Goal: Communication & Community: Share content

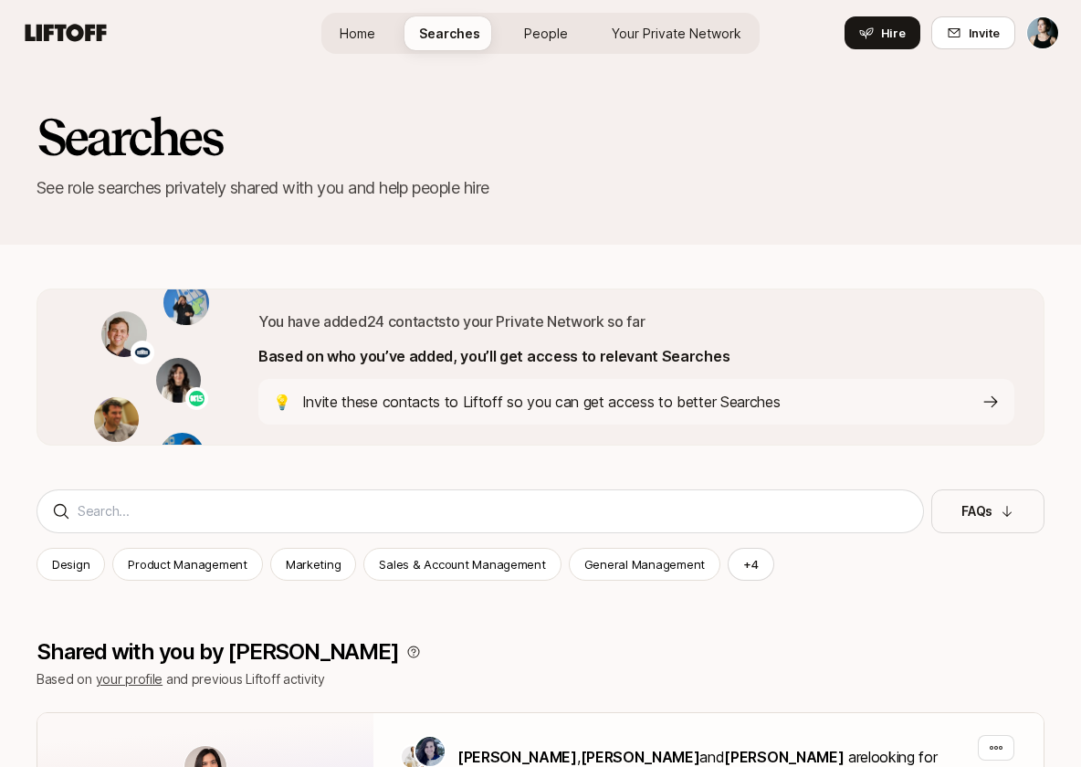
scroll to position [121, 0]
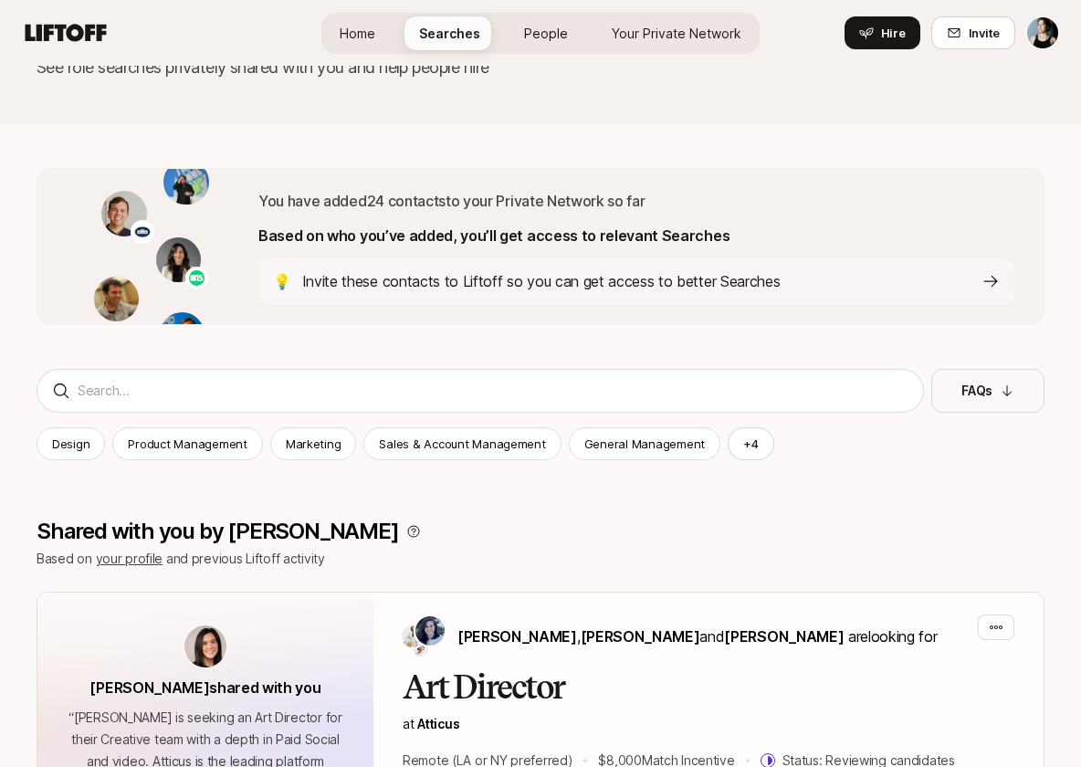
click at [982, 284] on icon at bounding box center [991, 281] width 18 height 18
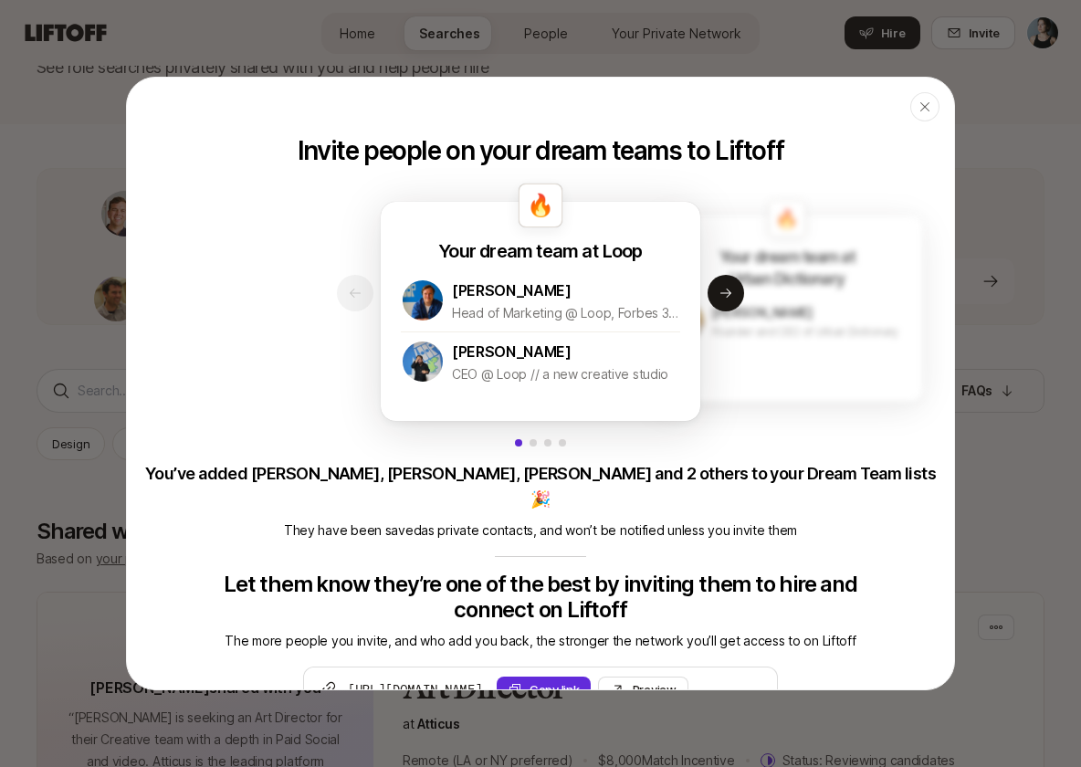
click at [921, 105] on icon "button" at bounding box center [925, 107] width 15 height 15
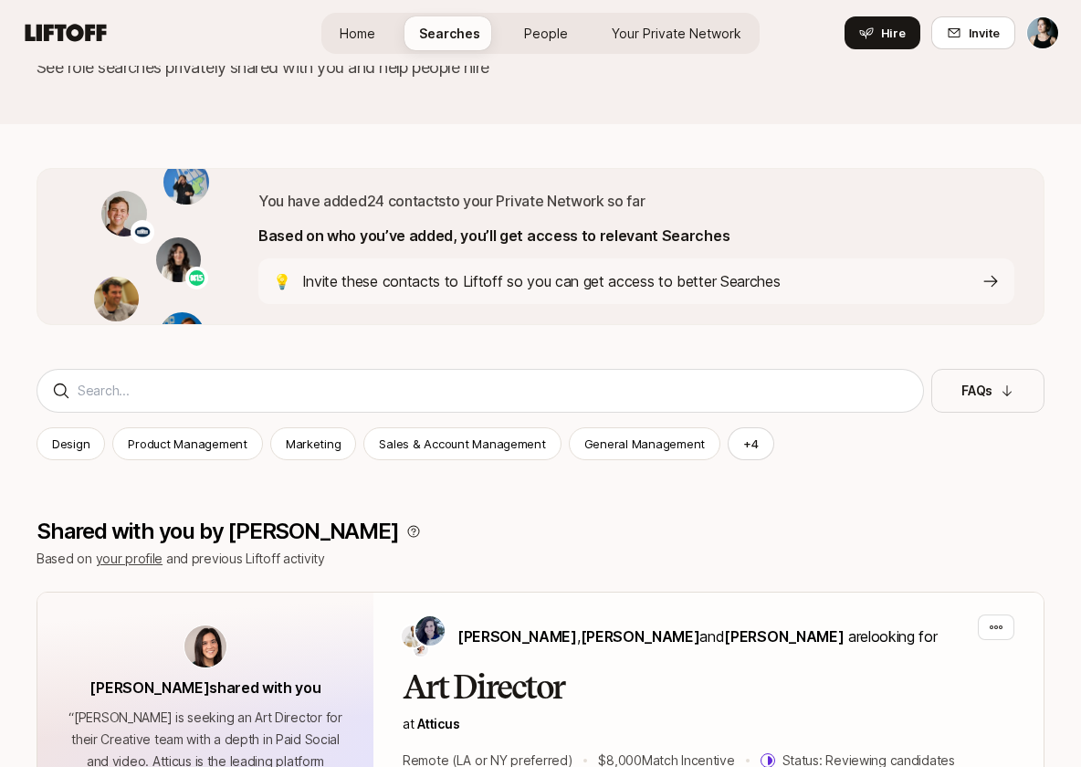
click at [552, 47] on link "People" at bounding box center [546, 33] width 73 height 34
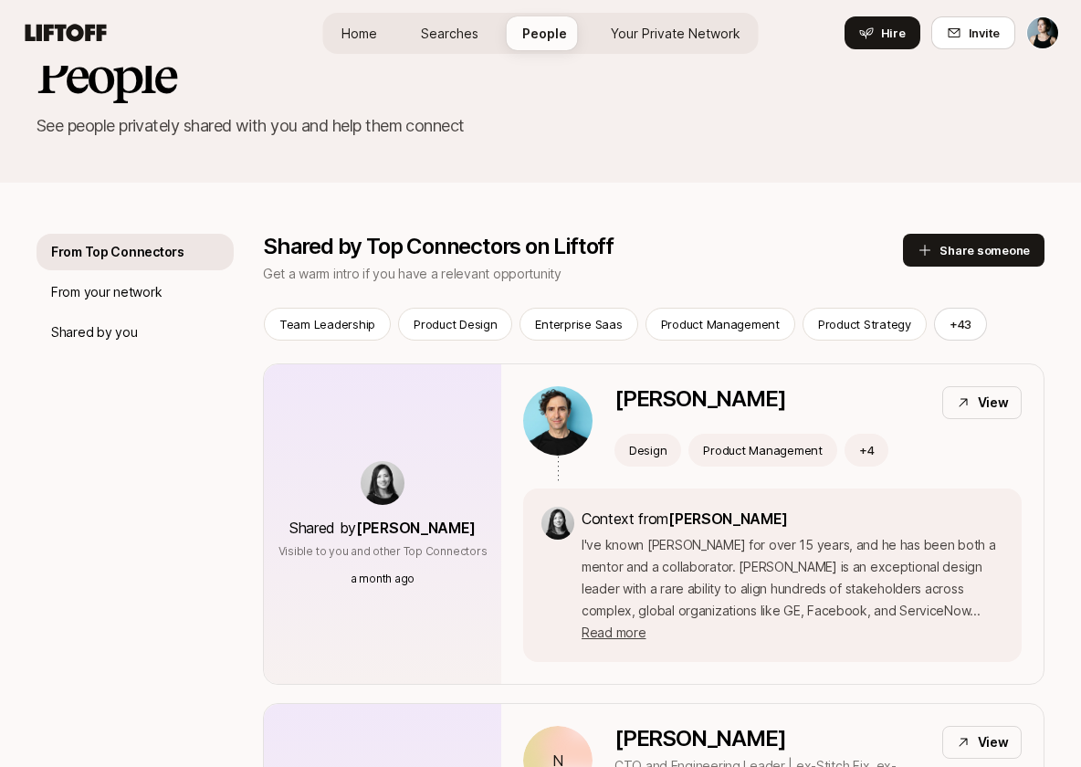
scroll to position [72, 0]
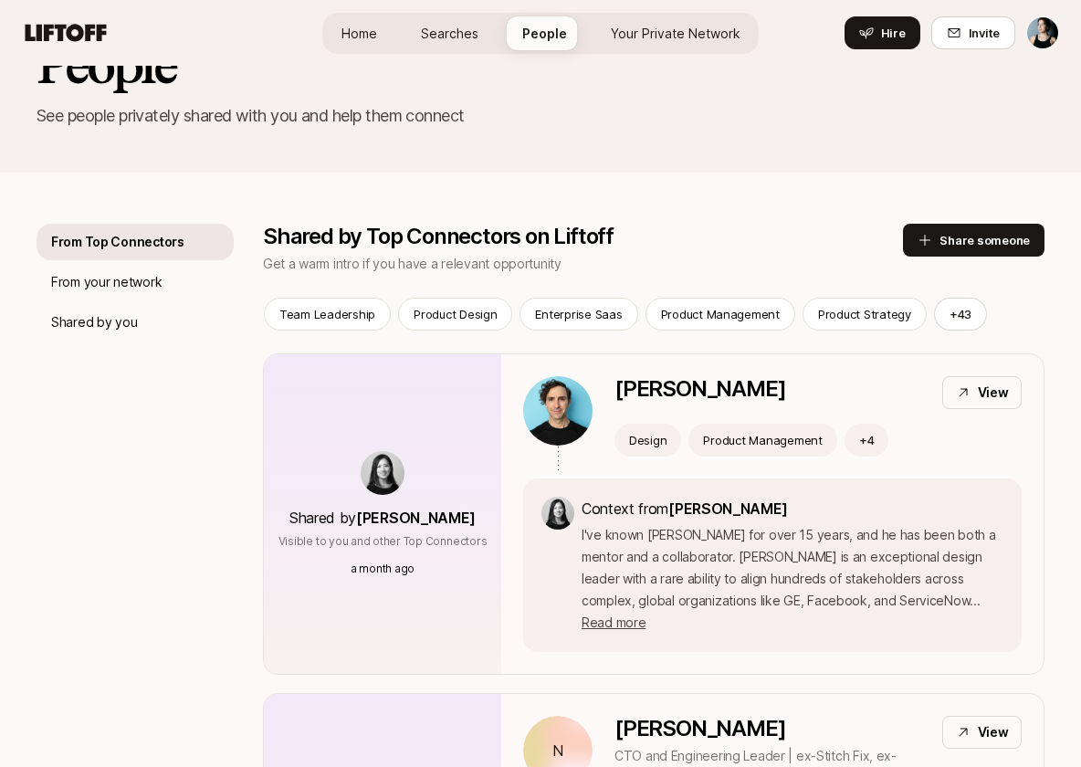
drag, startPoint x: 982, startPoint y: 284, endPoint x: 99, endPoint y: 292, distance: 883.1
click at [99, 292] on div "From your network" at bounding box center [135, 282] width 197 height 37
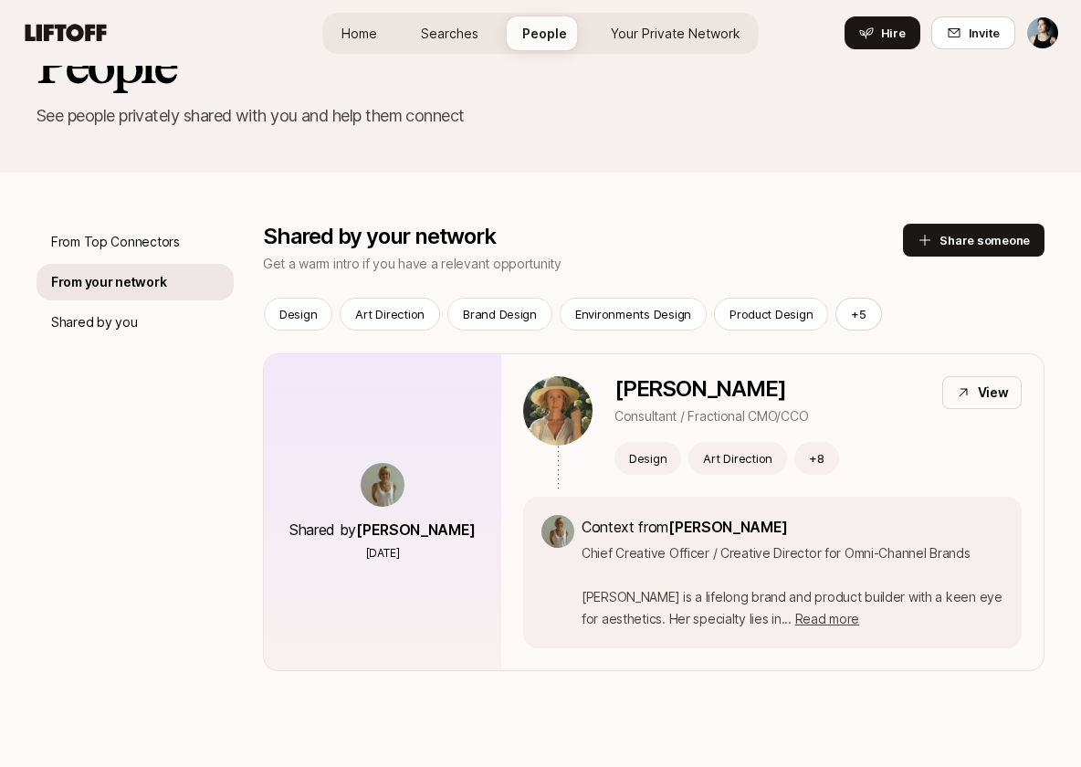
scroll to position [100, 0]
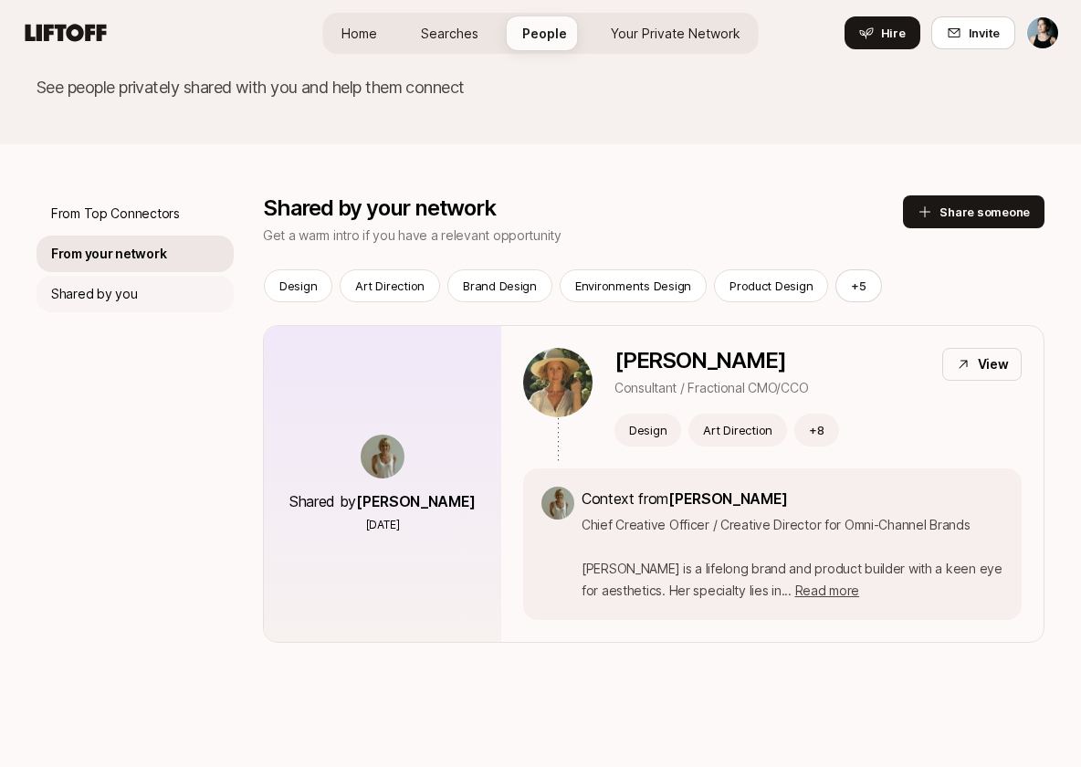
drag, startPoint x: 99, startPoint y: 292, endPoint x: 132, endPoint y: 307, distance: 36.0
click at [132, 307] on div "Shared by you" at bounding box center [135, 294] width 197 height 37
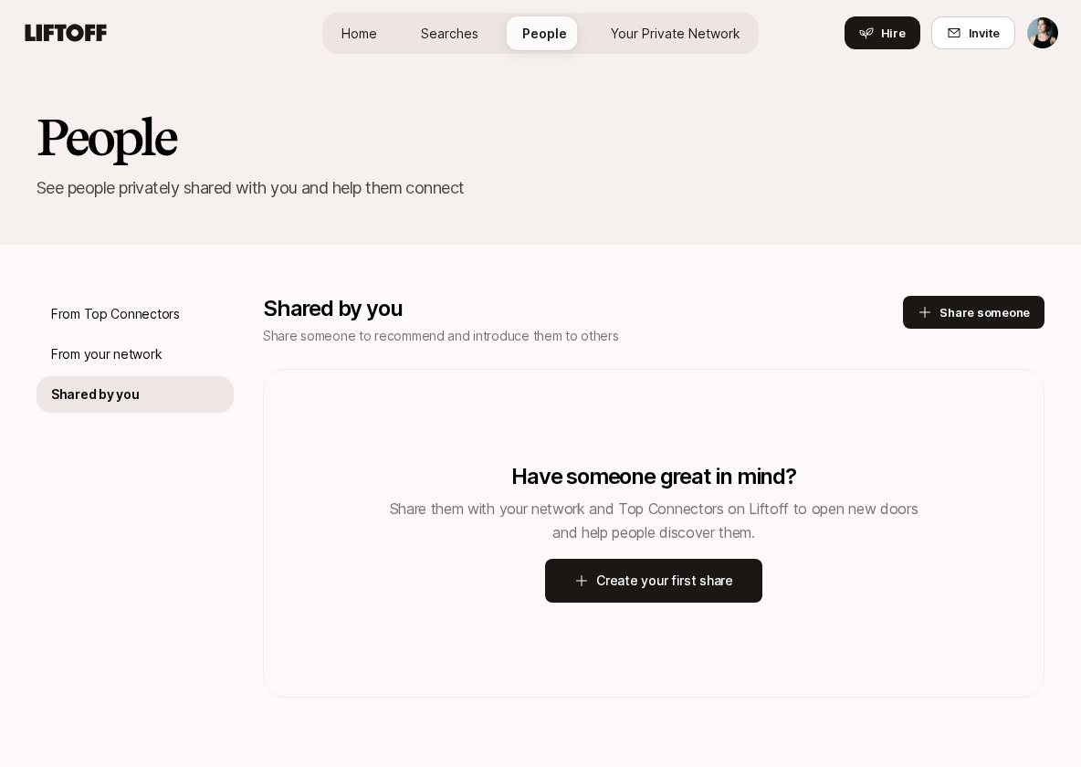
click at [579, 573] on icon at bounding box center [581, 580] width 15 height 15
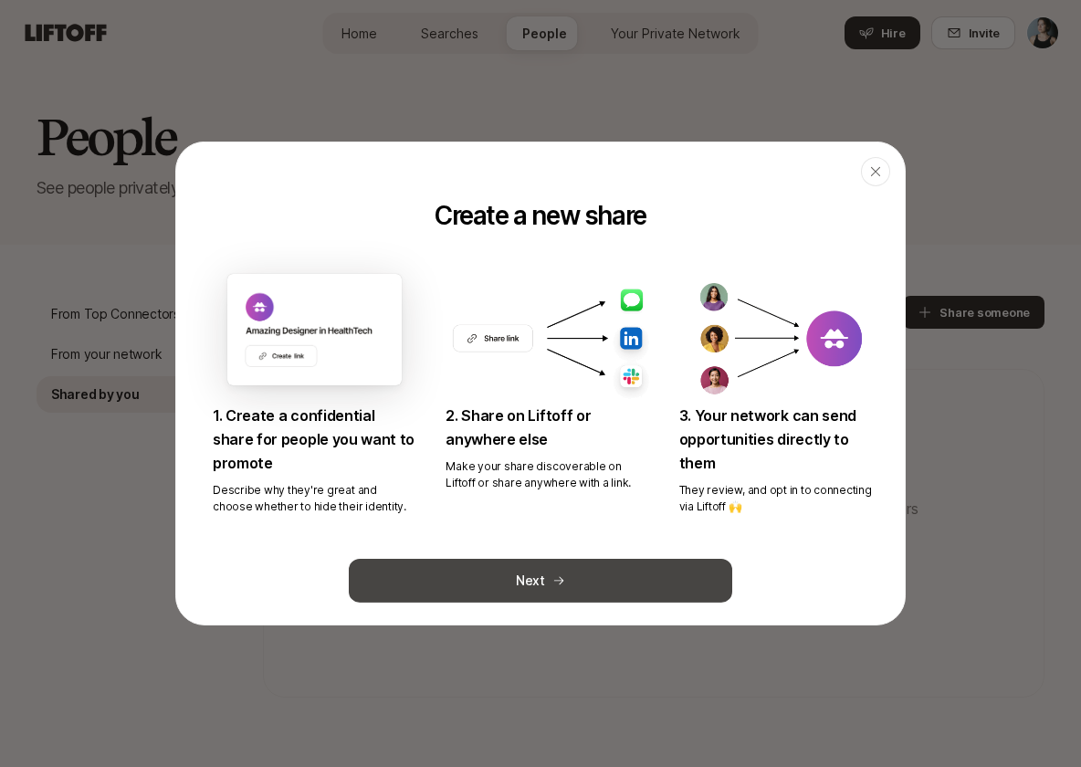
drag, startPoint x: 132, startPoint y: 307, endPoint x: 447, endPoint y: 582, distance: 418.8
click at [447, 582] on button "Next" at bounding box center [541, 581] width 384 height 44
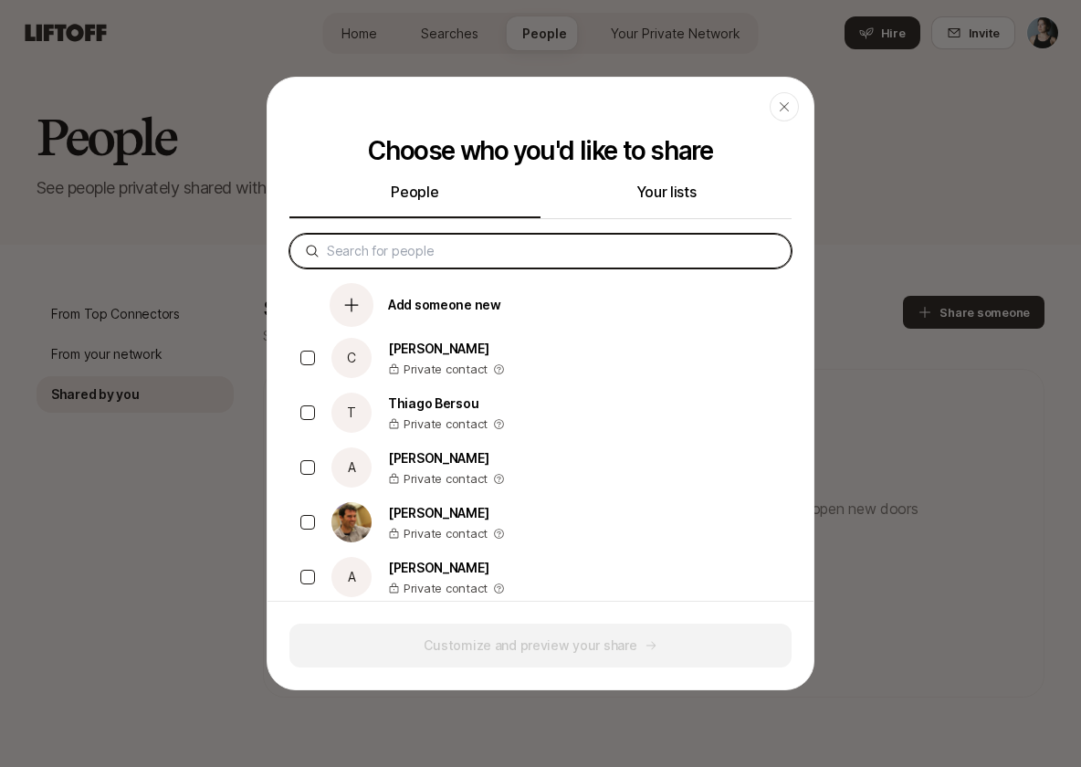
click at [379, 250] on input at bounding box center [551, 251] width 449 height 22
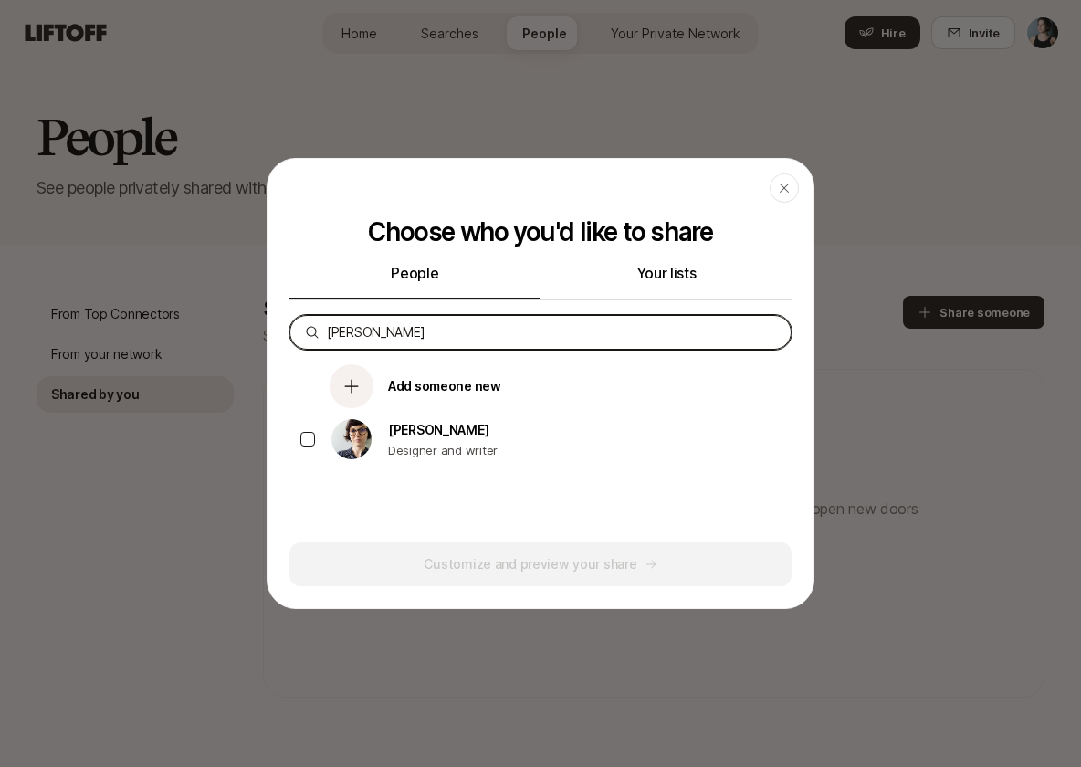
type input "[PERSON_NAME]"
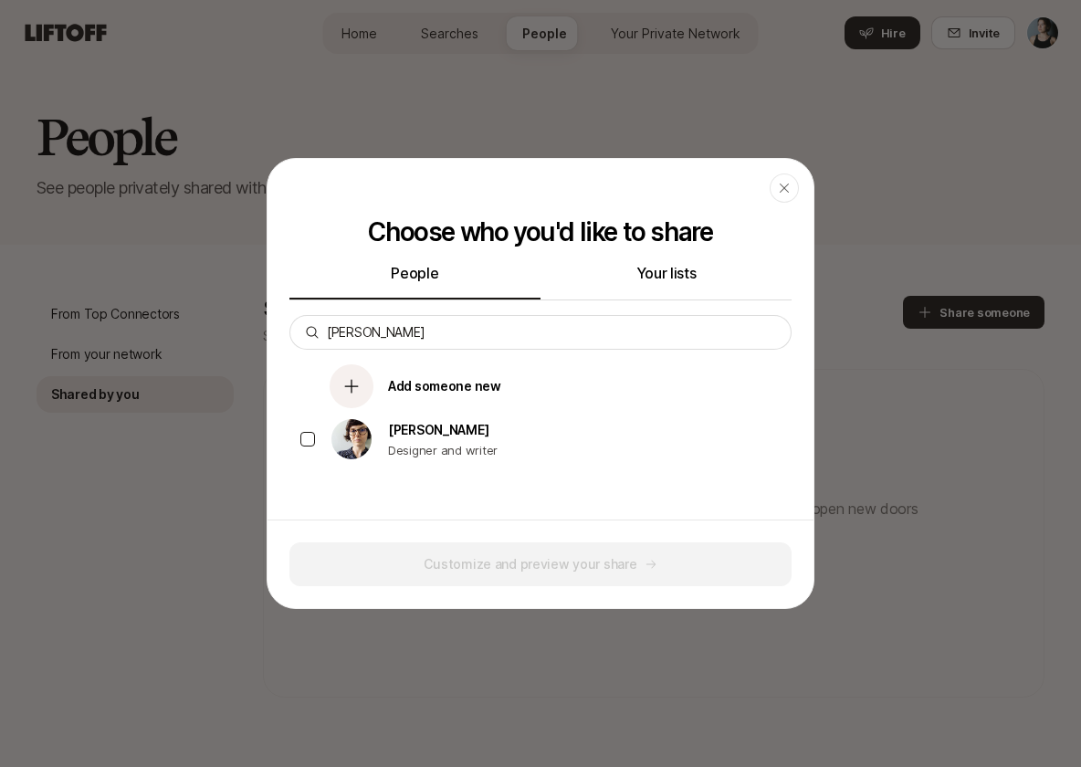
click at [310, 433] on button "button" at bounding box center [307, 439] width 15 height 15
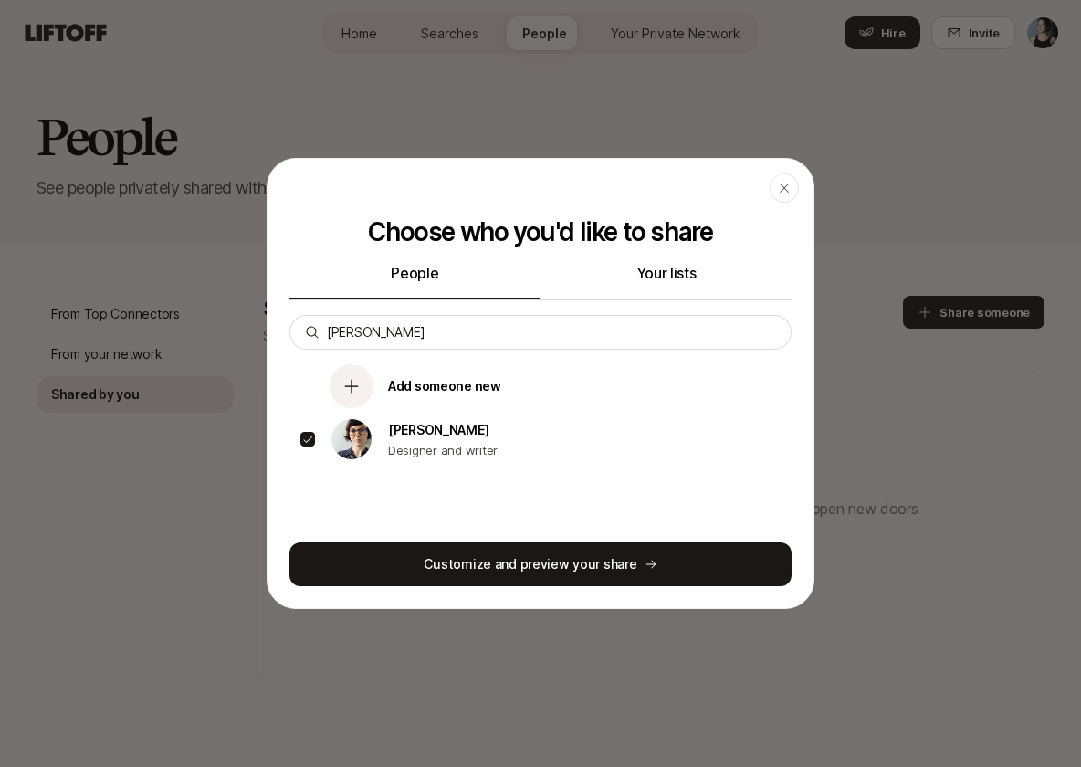
click at [350, 561] on button "Customize and preview your share" at bounding box center [540, 564] width 502 height 44
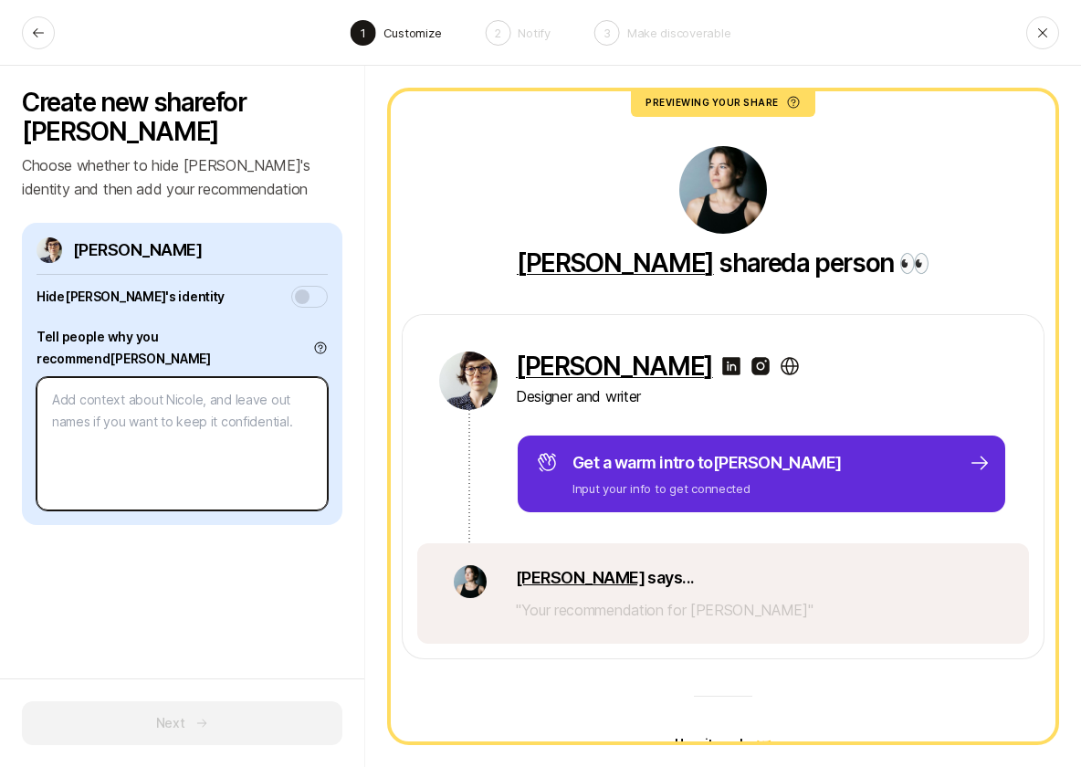
click at [128, 401] on textarea at bounding box center [182, 443] width 291 height 133
type textarea "x"
type textarea "N"
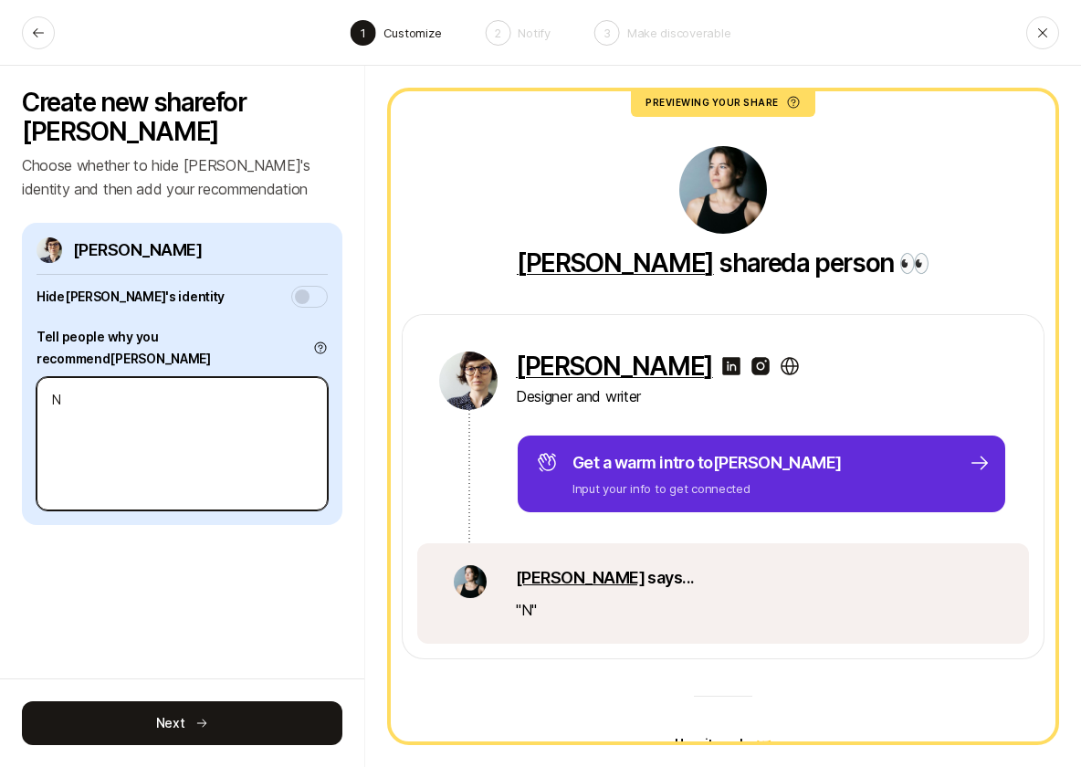
type textarea "x"
type textarea "Ni"
type textarea "x"
type textarea "Nic"
type textarea "x"
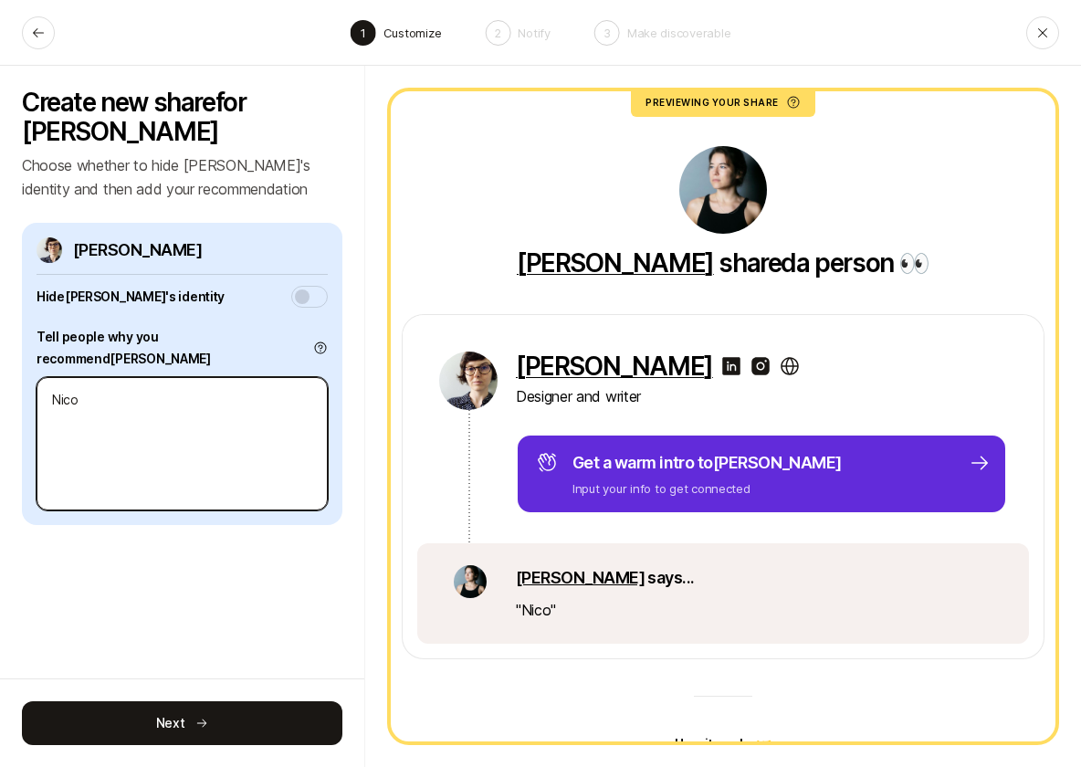
type textarea "[PERSON_NAME]"
type textarea "x"
type textarea "[PERSON_NAME]"
type textarea "x"
type textarea "[PERSON_NAME]"
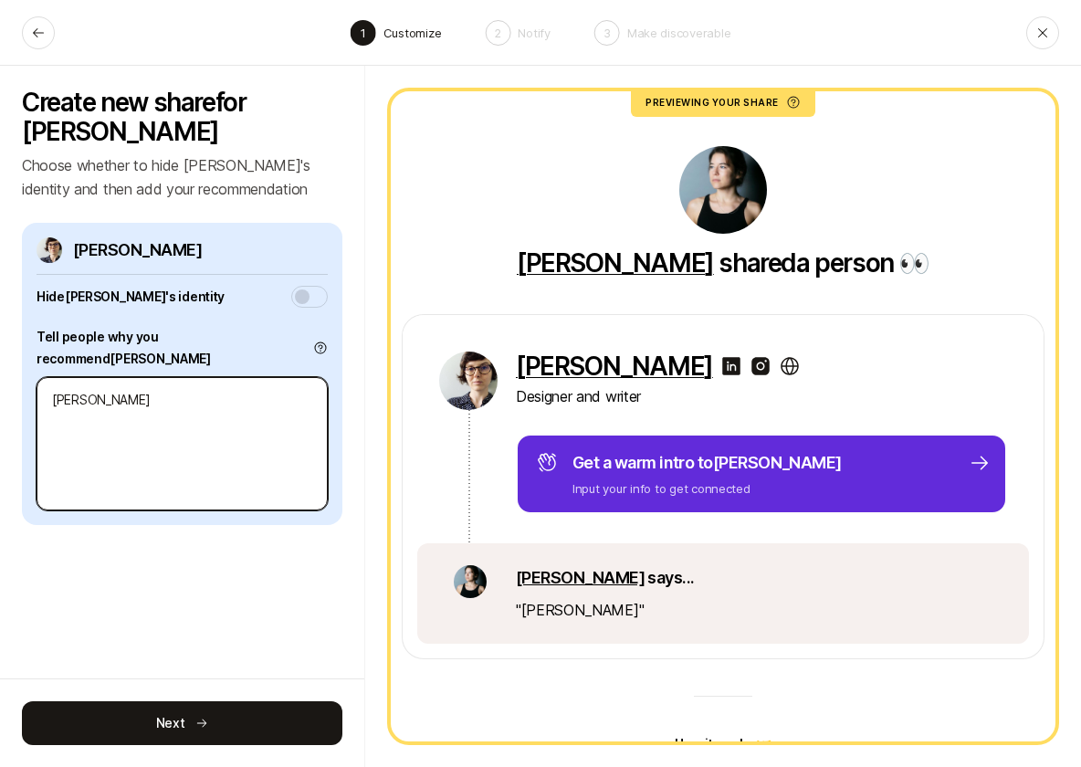
type textarea "x"
type textarea "[PERSON_NAME]"
type textarea "x"
type textarea "[PERSON_NAME] is"
type textarea "x"
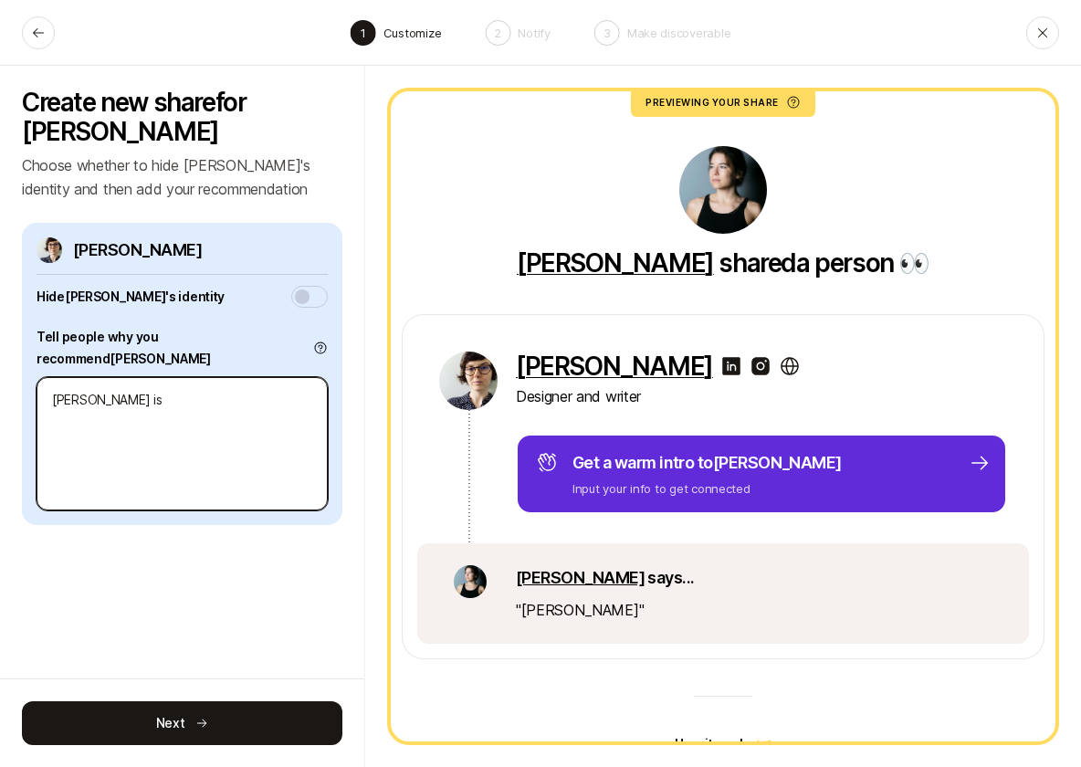
type textarea "[PERSON_NAME] is"
type textarea "x"
type textarea "[PERSON_NAME] is"
type textarea "x"
type textarea "[PERSON_NAME]"
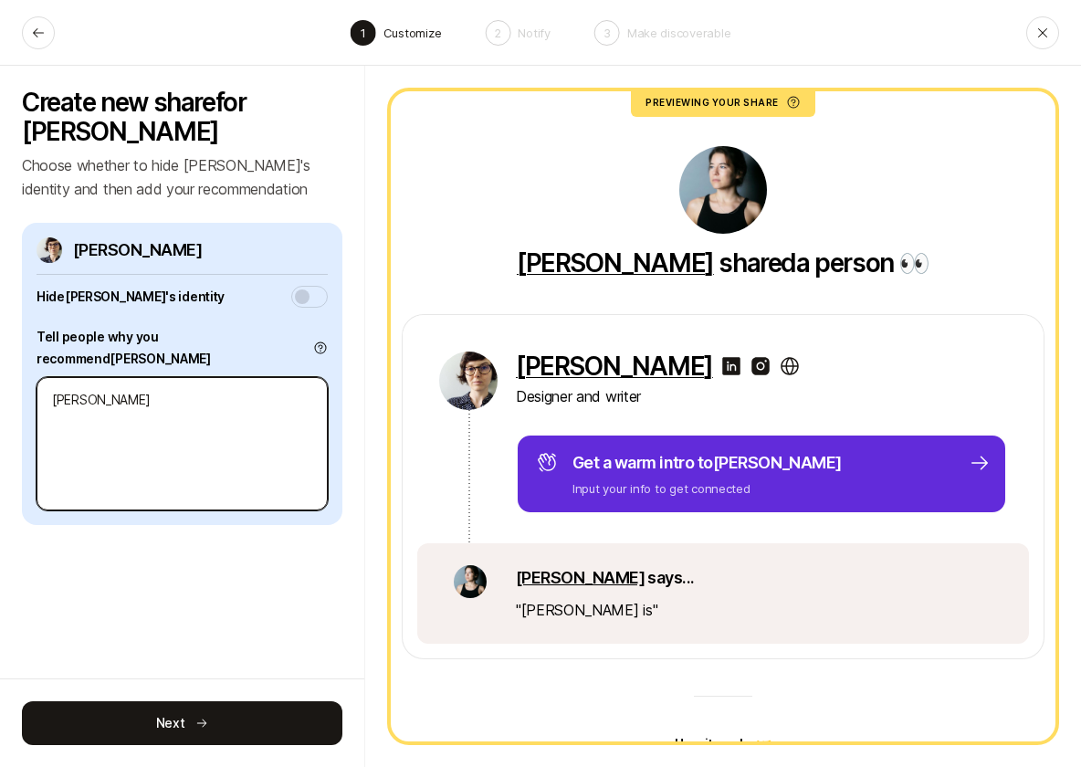
type textarea "x"
type textarea "[PERSON_NAME]"
type textarea "x"
type textarea "[PERSON_NAME]"
type textarea "x"
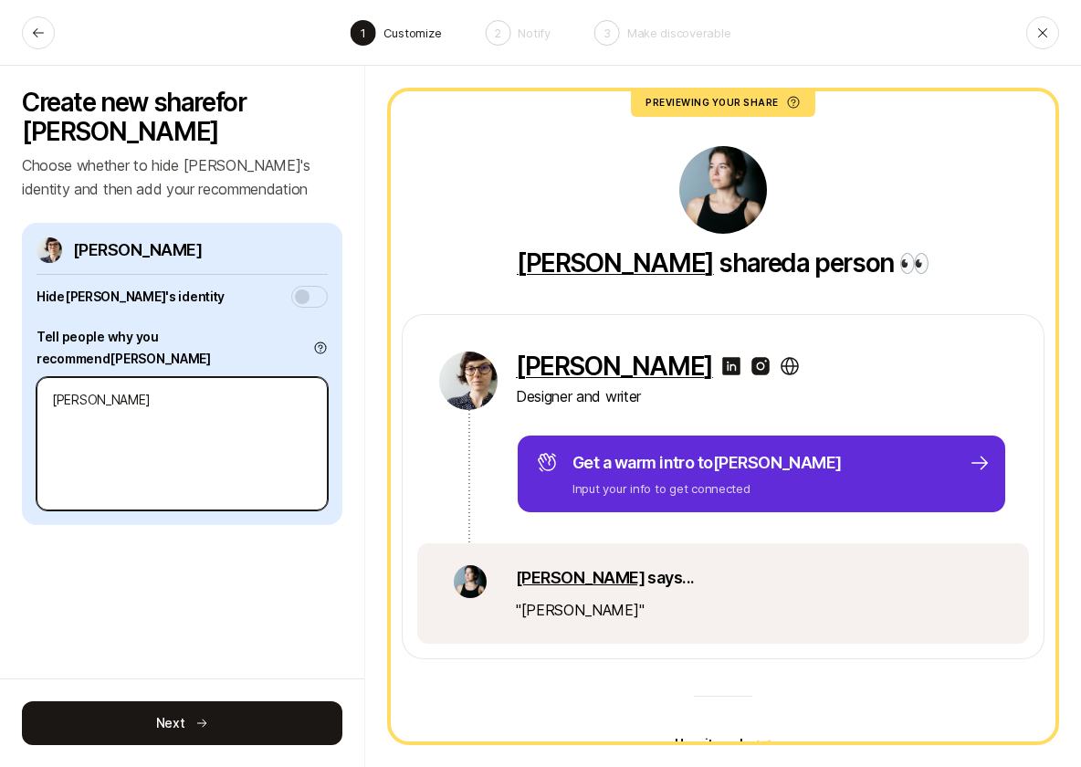
type textarea "[PERSON_NAME]"
type textarea "x"
type textarea "[PERSON_NAME] was"
type textarea "x"
type textarea "[PERSON_NAME] was"
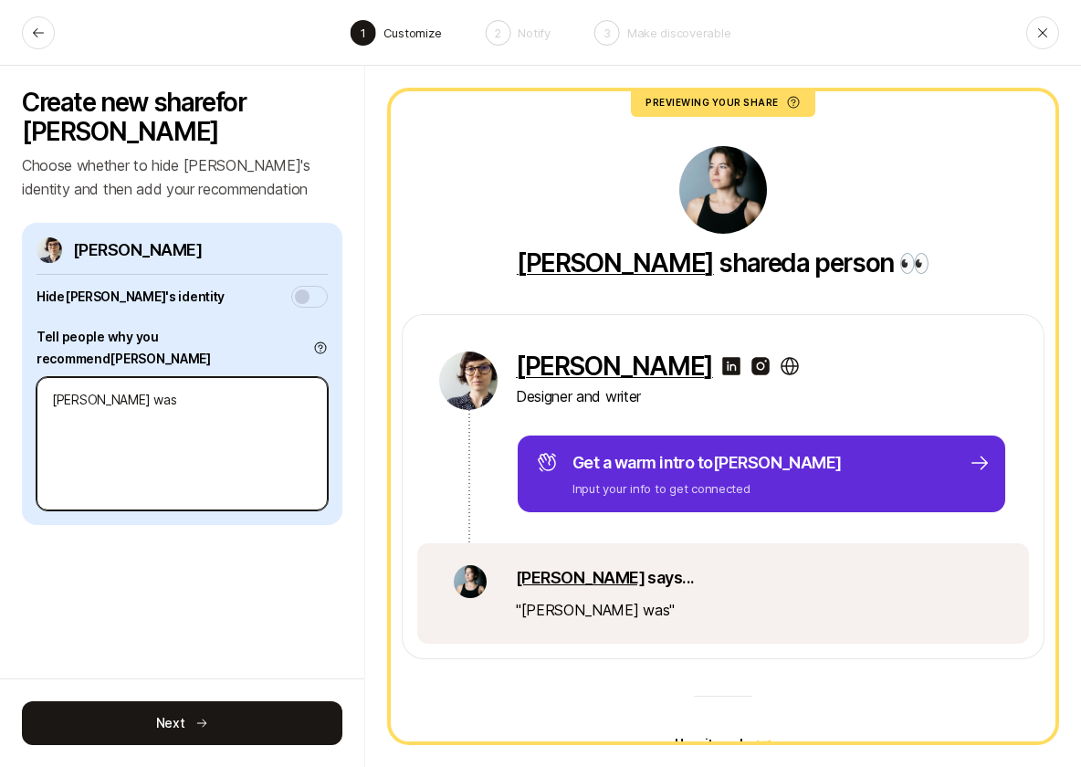
type textarea "x"
type textarea "[PERSON_NAME] was a"
type textarea "x"
type textarea "[PERSON_NAME] was a"
type textarea "x"
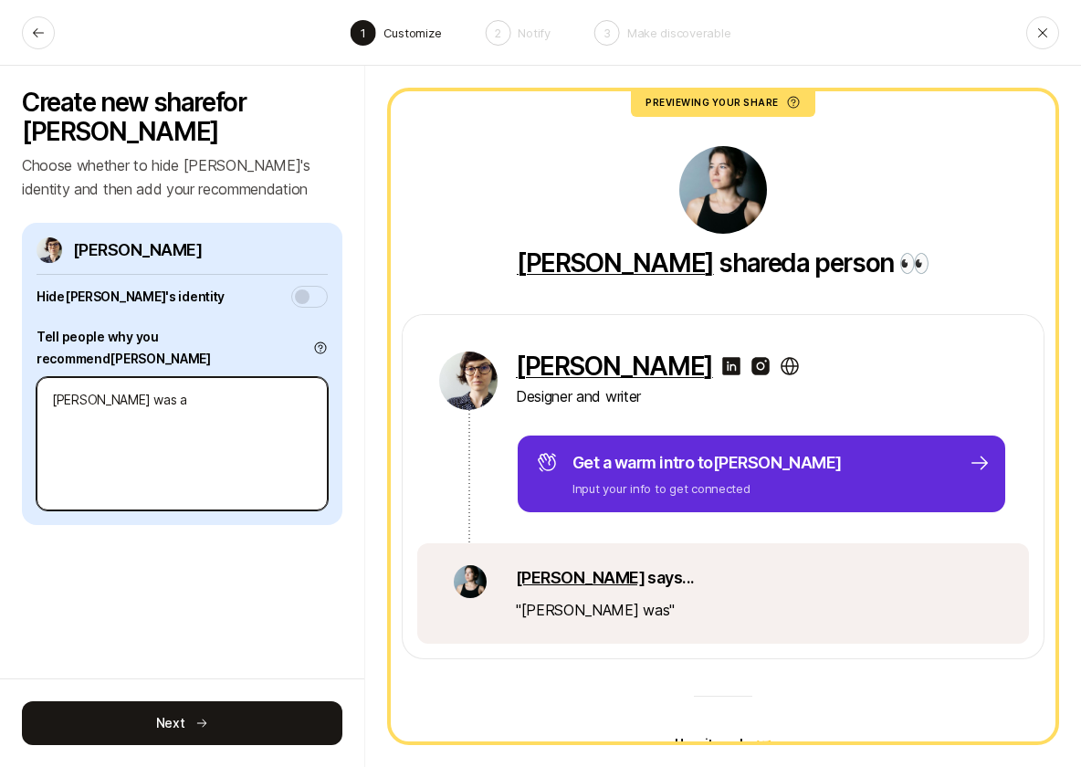
type textarea "[PERSON_NAME] was a l"
type textarea "x"
type textarea "[PERSON_NAME] was a lf"
type textarea "x"
type textarea "[PERSON_NAME] was a l"
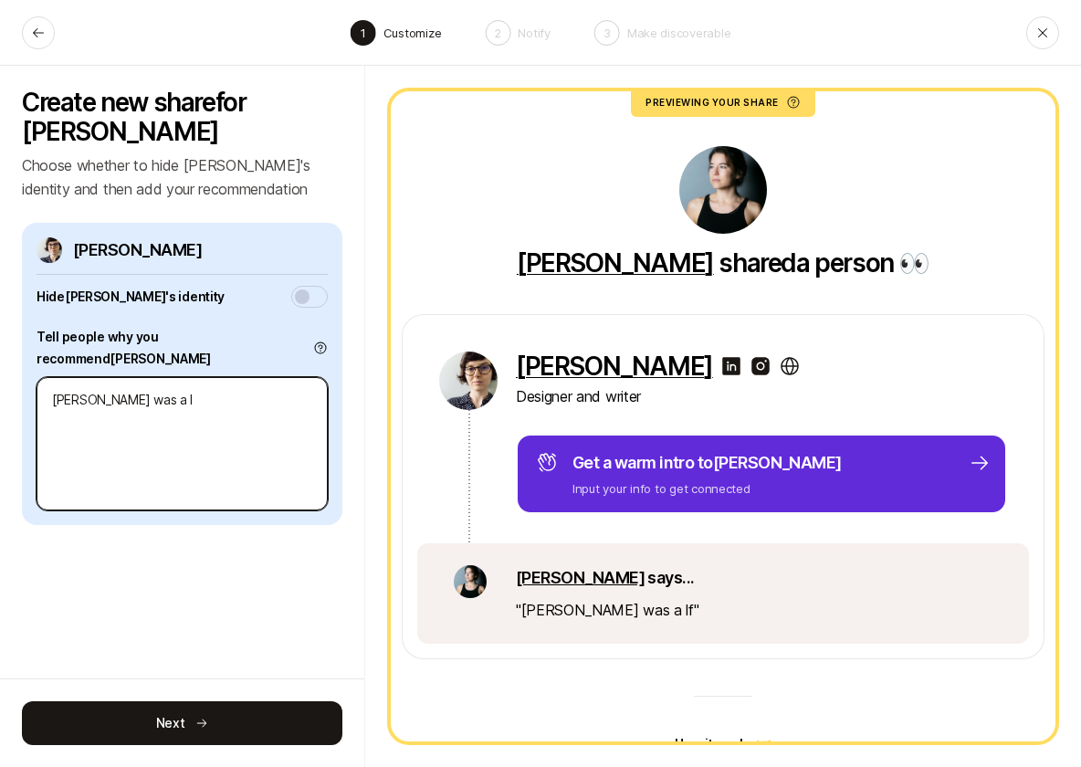
type textarea "x"
type textarea "[PERSON_NAME] was a li"
type textarea "x"
type textarea "[PERSON_NAME] was a lif"
type textarea "x"
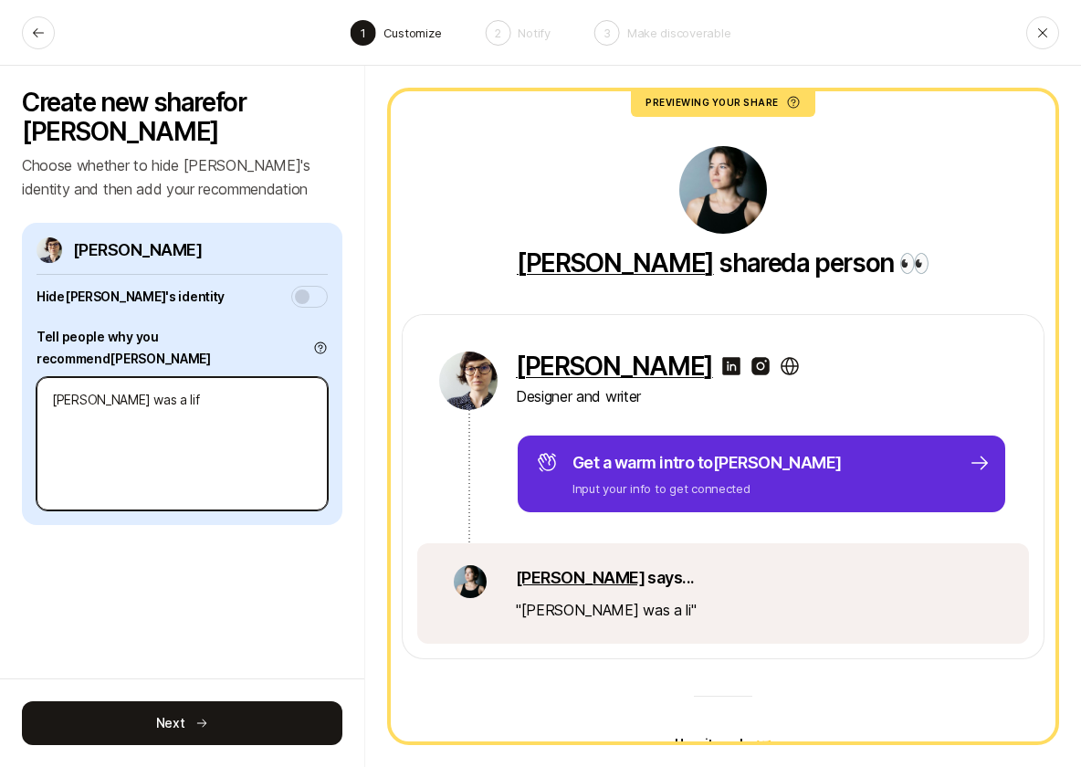
type textarea "[PERSON_NAME] was a life"
type textarea "x"
type textarea "[PERSON_NAME] was a life-"
type textarea "x"
type textarea "[PERSON_NAME] was a life-c"
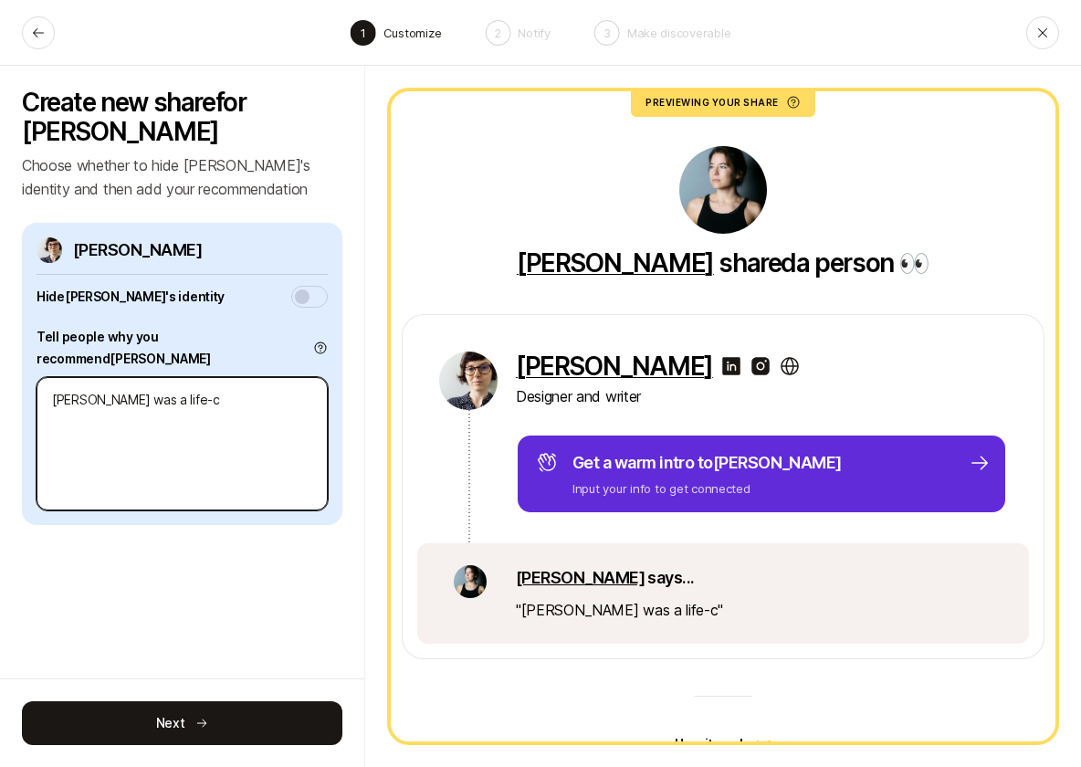
type textarea "x"
type textarea "[PERSON_NAME] was a life-ch"
type textarea "x"
type textarea "[PERSON_NAME] was a life-cha"
type textarea "x"
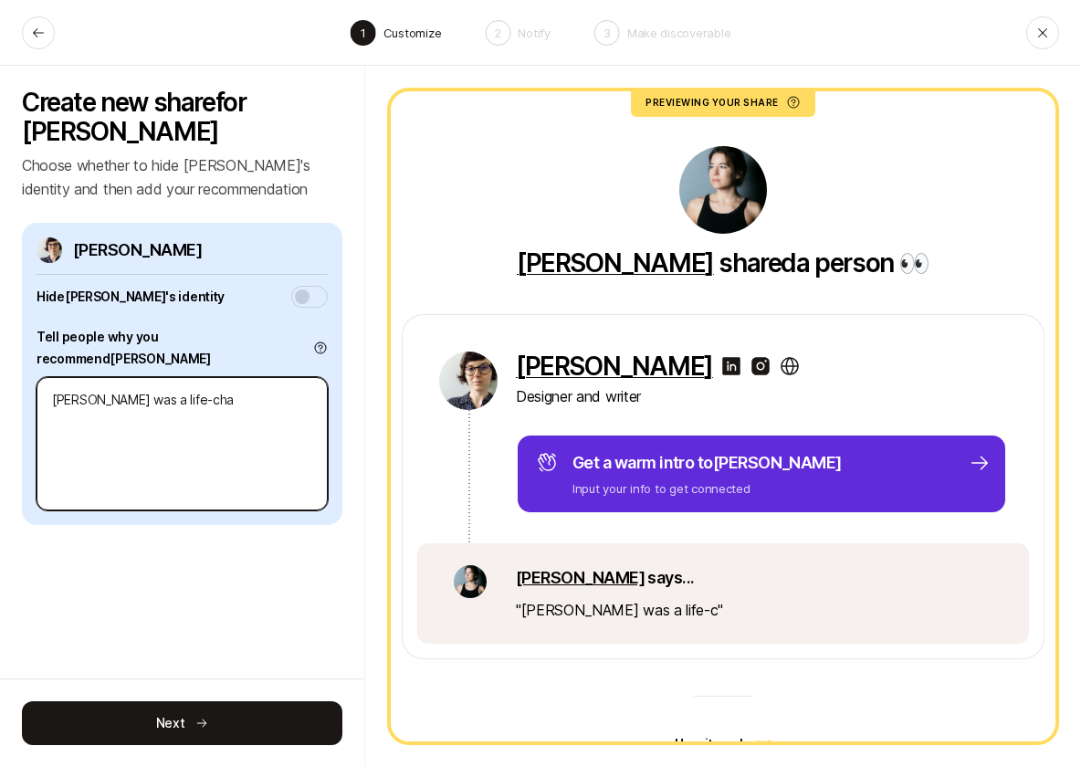
type textarea "[PERSON_NAME] was a life-[PERSON_NAME]"
type textarea "x"
type textarea "[PERSON_NAME] was a life-[PERSON_NAME]"
type textarea "x"
type textarea "[PERSON_NAME] was a life-changi"
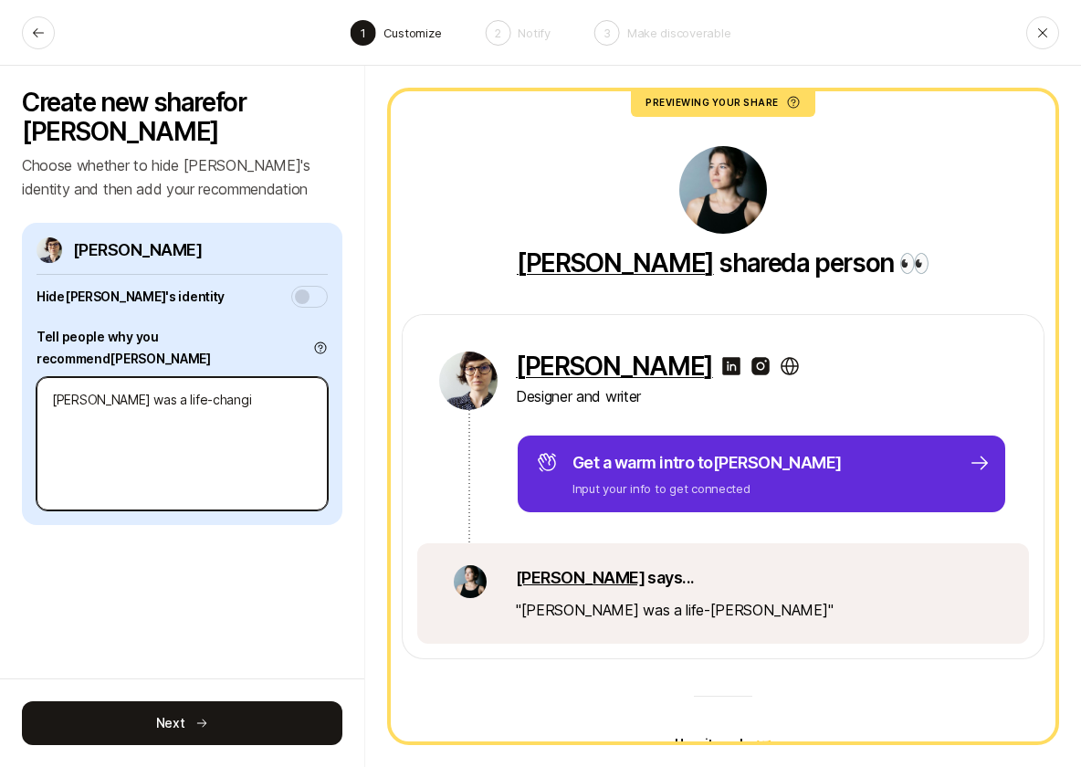
type textarea "x"
type textarea "[PERSON_NAME] was a life-changin"
type textarea "x"
type textarea "[PERSON_NAME] was a life-changing"
type textarea "x"
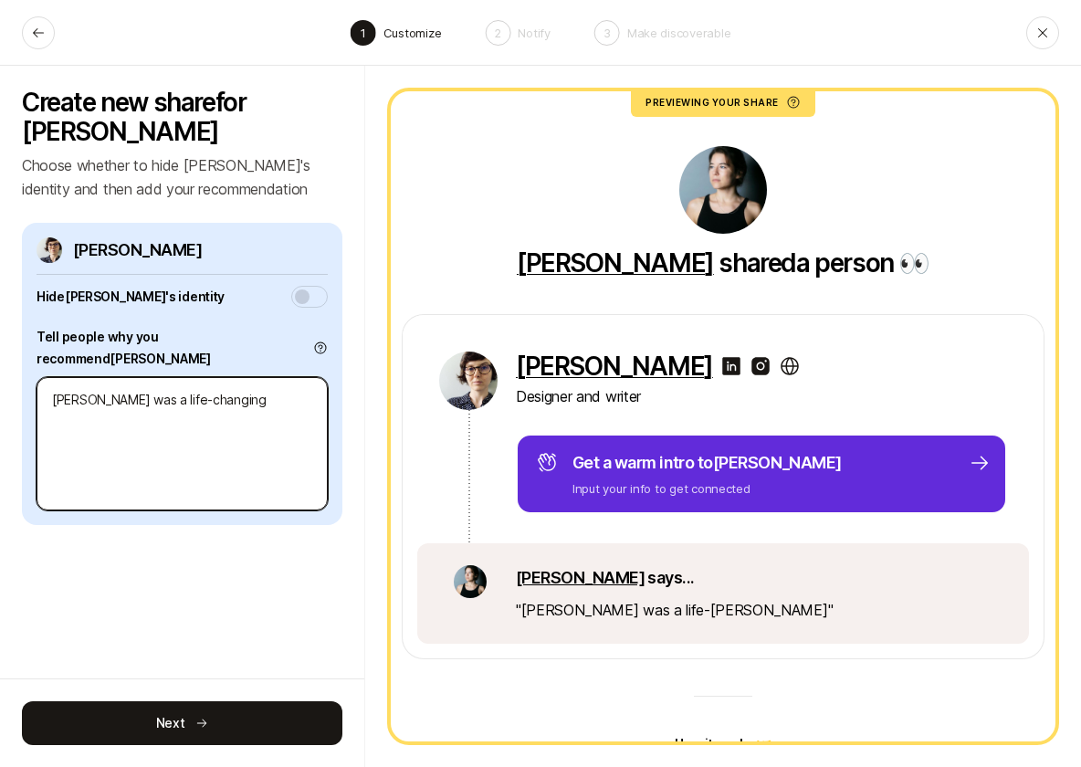
type textarea "[PERSON_NAME] was a life-changing"
type textarea "x"
type textarea "[PERSON_NAME] was a life-changing c"
type textarea "x"
type textarea "[PERSON_NAME] was a life-changing co"
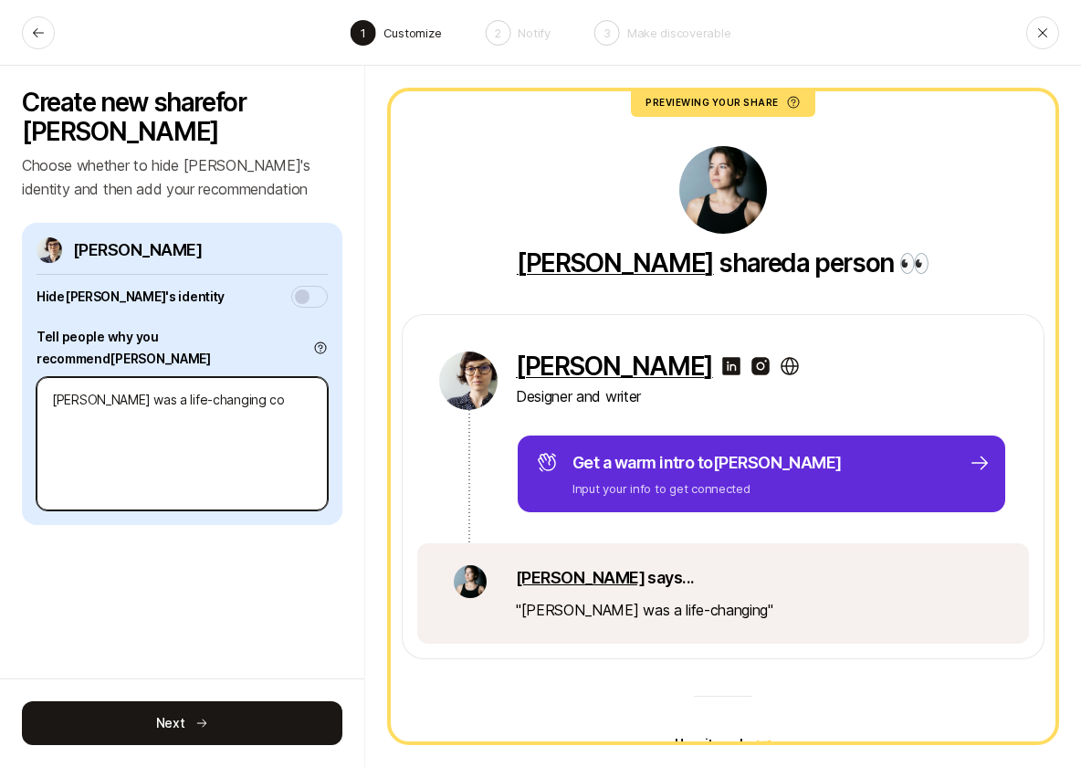
type textarea "x"
type textarea "[PERSON_NAME] was a life-changing con"
type textarea "x"
type textarea "[PERSON_NAME] was a life-changing conn"
type textarea "x"
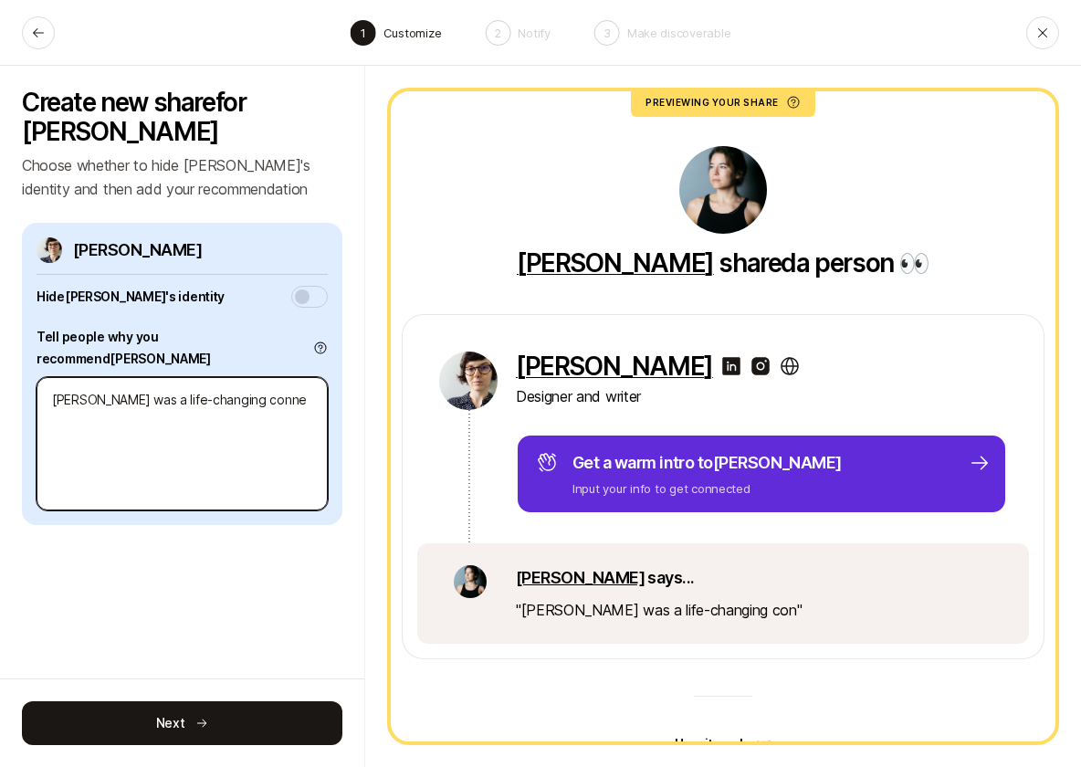
type textarea "[PERSON_NAME] was a life-changing connec"
type textarea "x"
type textarea "[PERSON_NAME] was a life-changing connect"
type textarea "x"
type textarea "[PERSON_NAME] was a life-changing connectio"
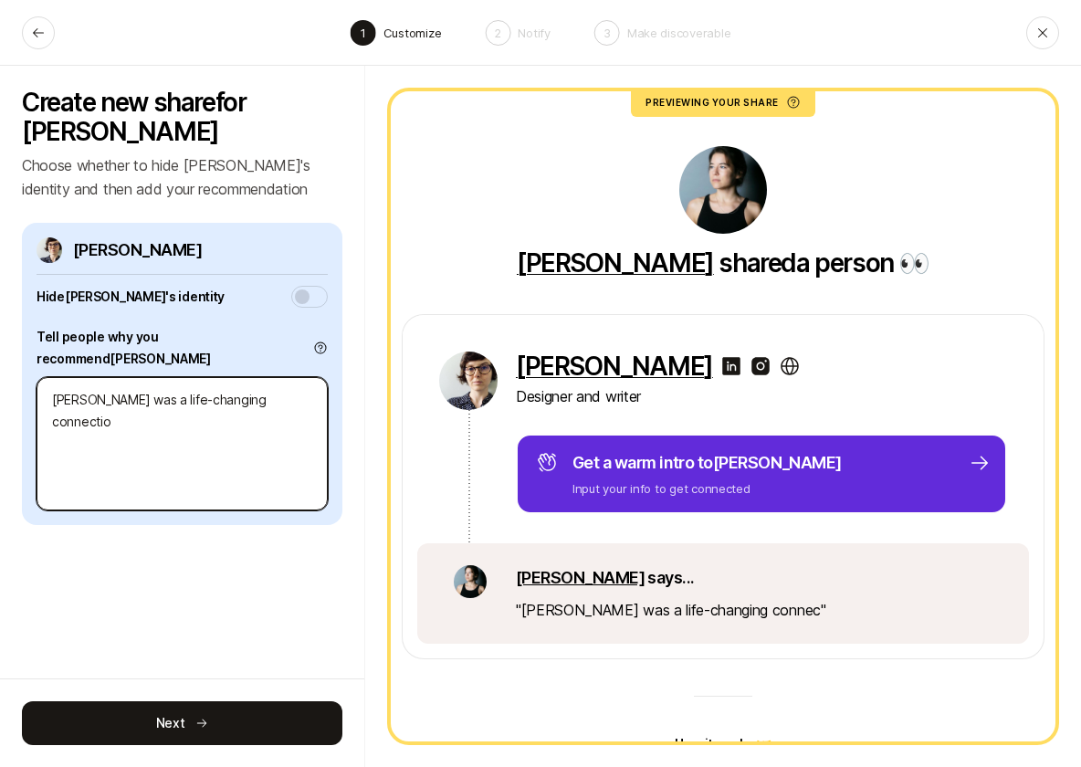
type textarea "x"
type textarea "[PERSON_NAME] was a life-changing connection"
type textarea "x"
type textarea "[PERSON_NAME] was a life-changing connection"
type textarea "x"
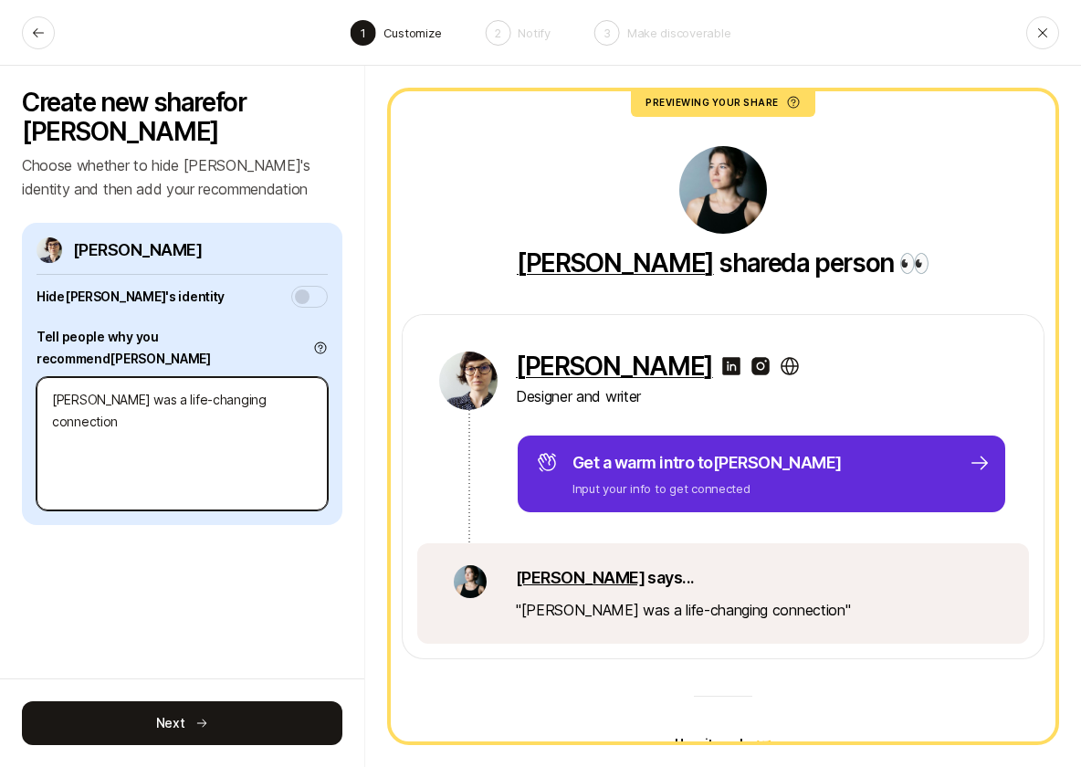
type textarea "[PERSON_NAME] was a life-changing connection f"
type textarea "x"
type textarea "[PERSON_NAME] was a life-changing connection fo"
type textarea "x"
type textarea "[PERSON_NAME] was a life-changing connection for"
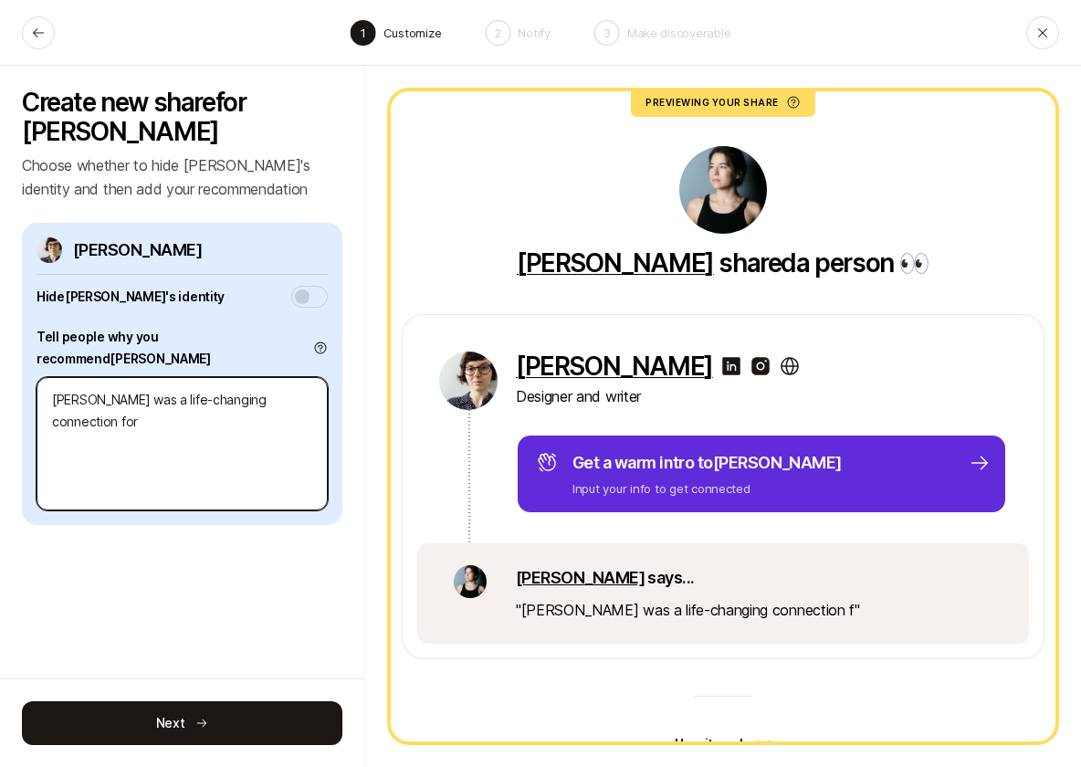
type textarea "x"
type textarea "[PERSON_NAME] was a life-changing connection for m"
type textarea "x"
type textarea "[PERSON_NAME] was a life-changing connection for me"
type textarea "x"
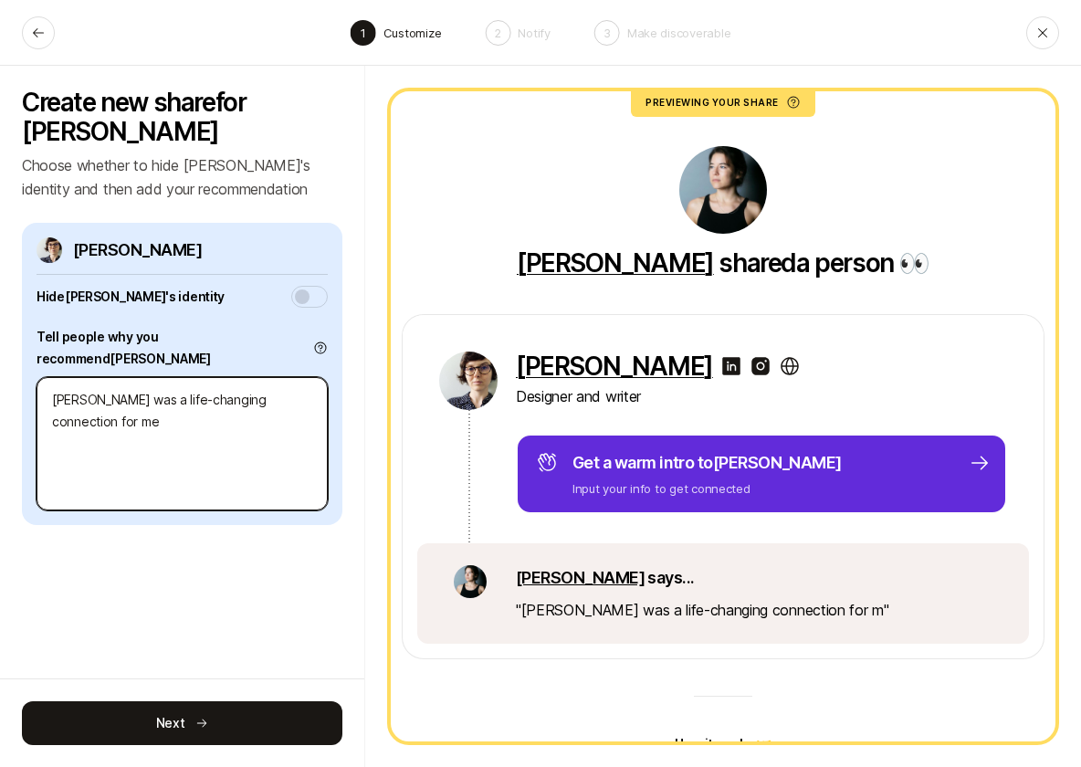
type textarea "[PERSON_NAME] was a life-changing connection for me"
type textarea "x"
type textarea "I"
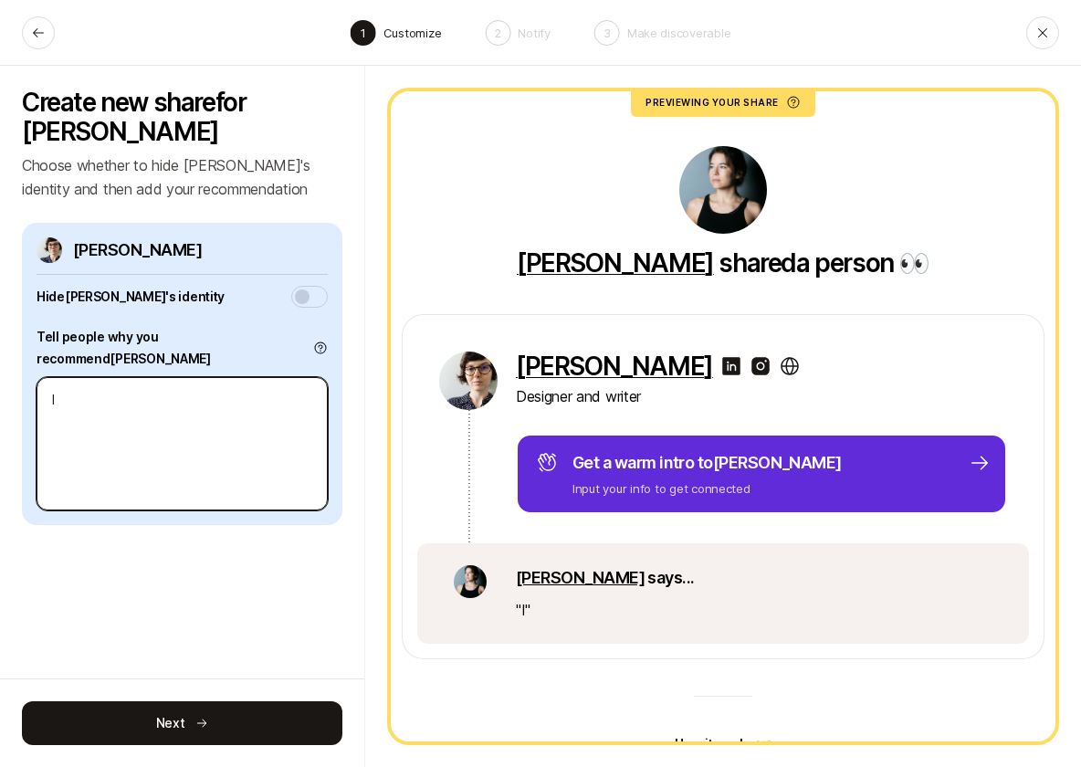
type textarea "x"
type textarea "I"
type textarea "x"
type textarea "I"
type textarea "x"
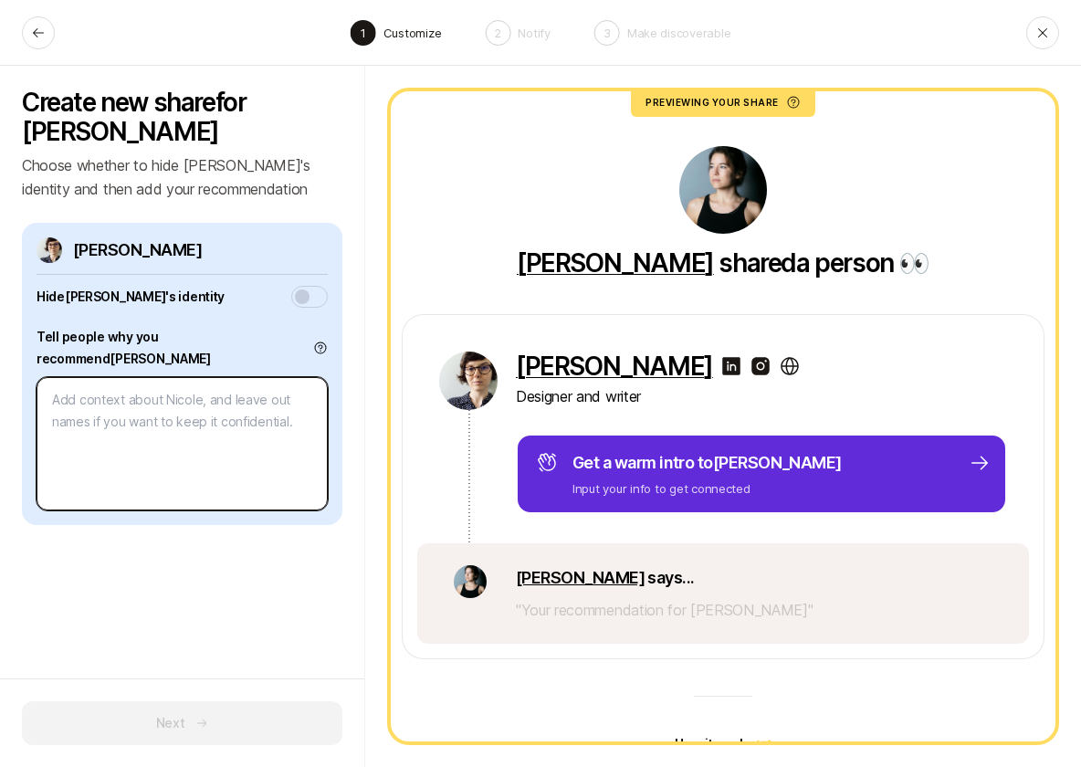
type textarea "x"
type textarea "N"
type textarea "x"
type textarea "Ni"
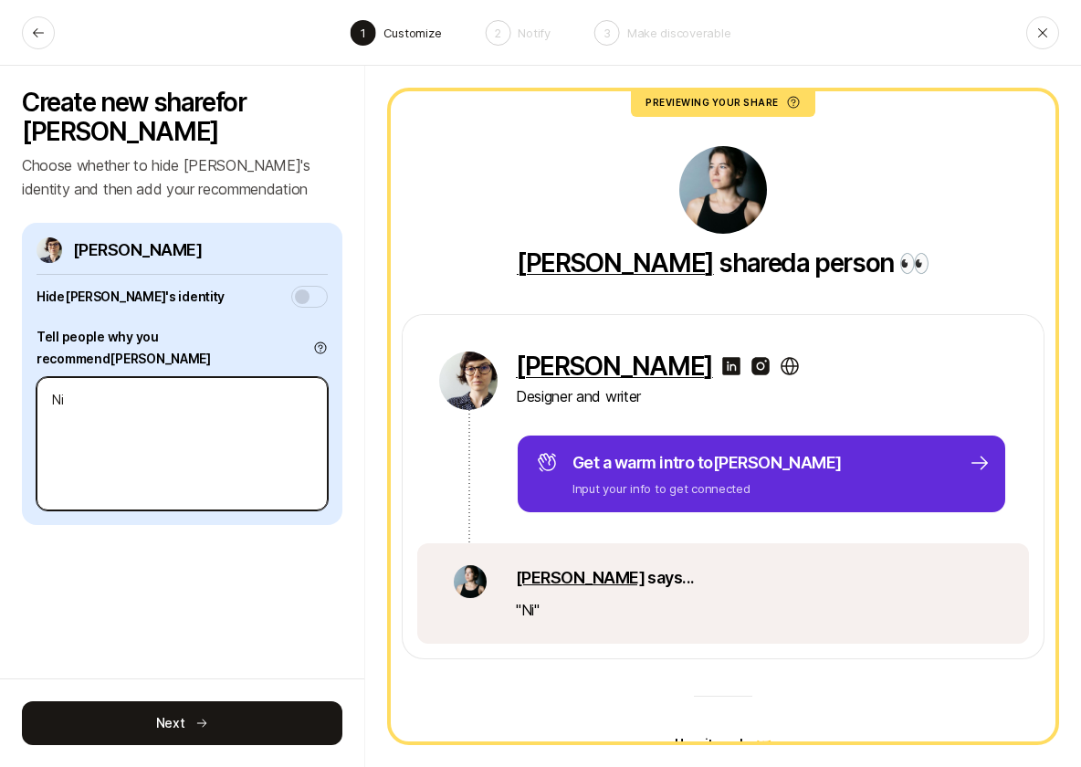
type textarea "x"
type textarea "Nic"
type textarea "x"
type textarea "Nico"
type textarea "x"
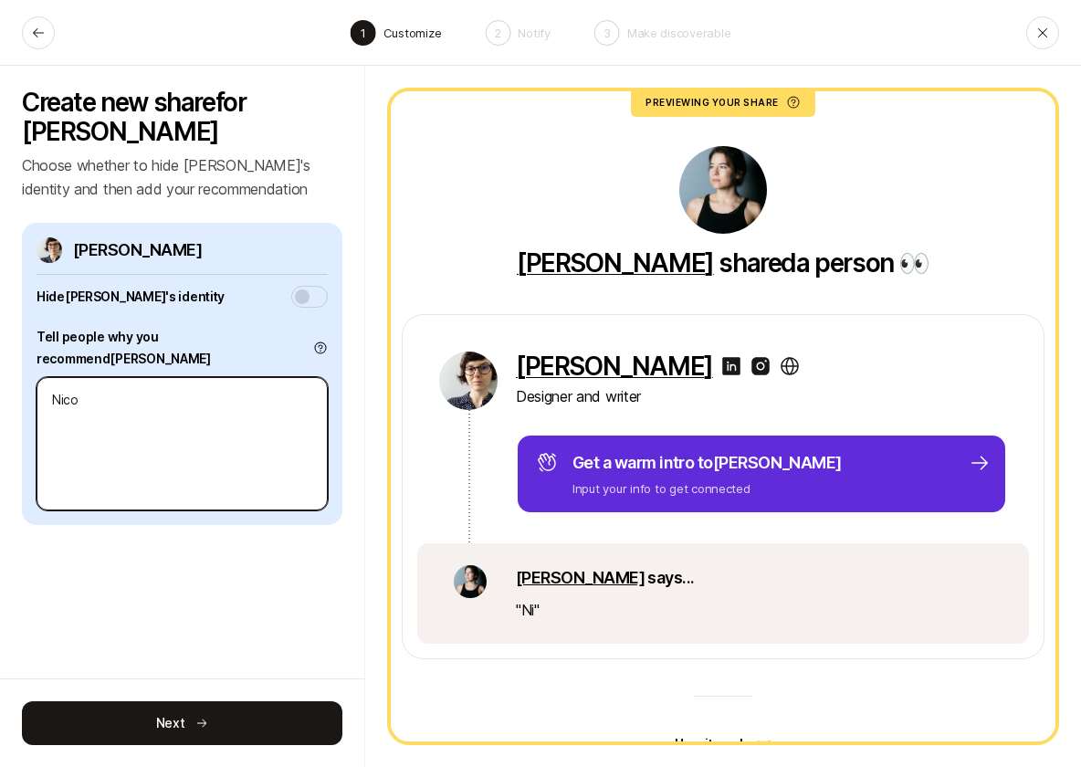
type textarea "[PERSON_NAME]"
type textarea "x"
type textarea "[PERSON_NAME]"
type textarea "x"
type textarea "[PERSON_NAME]"
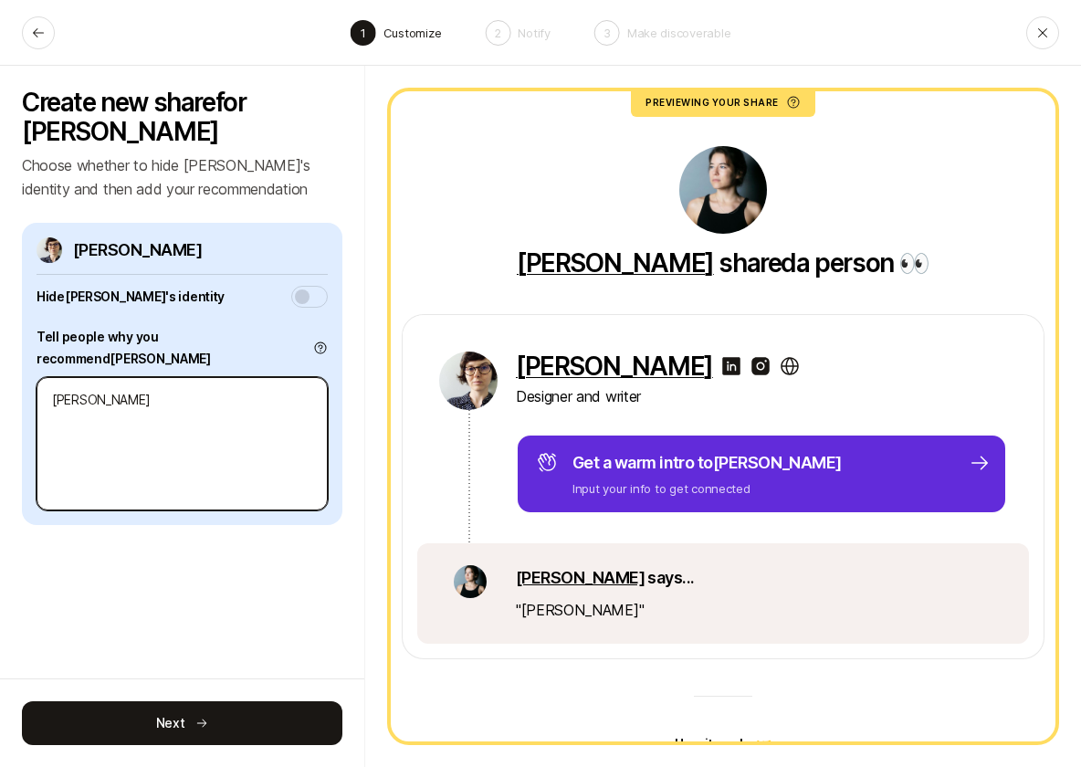
type textarea "x"
type textarea "[PERSON_NAME] is"
type textarea "x"
type textarea "[PERSON_NAME] is"
type textarea "x"
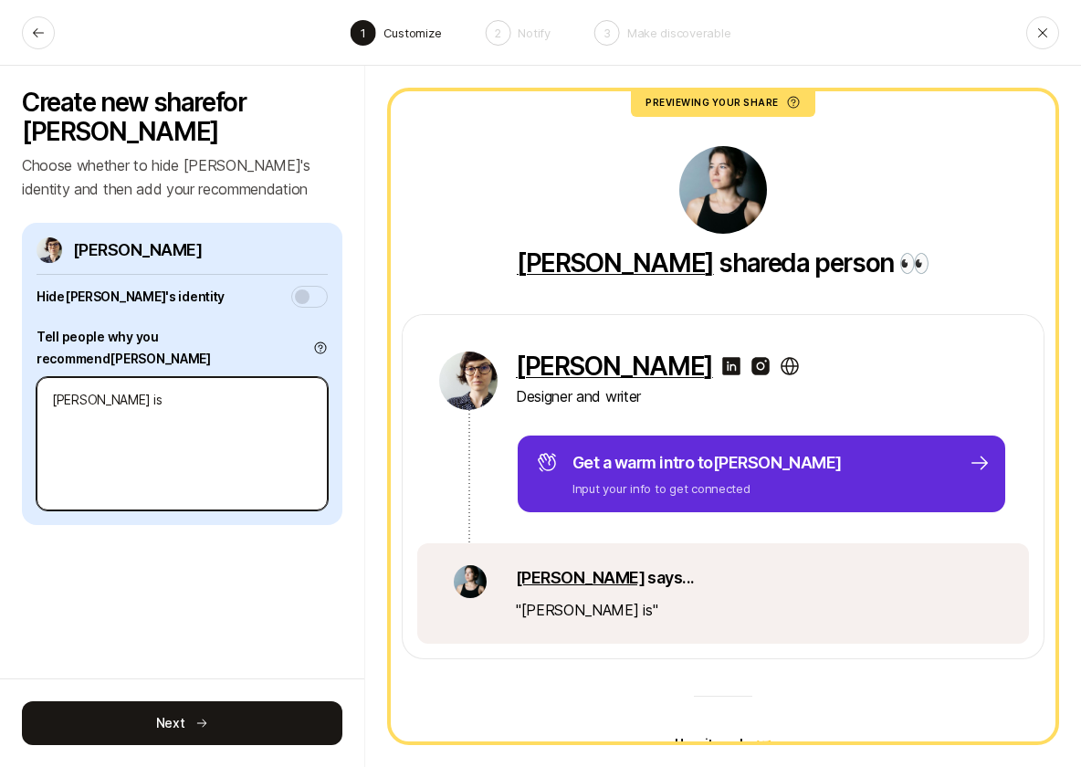
type textarea "[PERSON_NAME] is a"
type textarea "x"
type textarea "[PERSON_NAME] is an"
type textarea "x"
type textarea "[PERSON_NAME] is an"
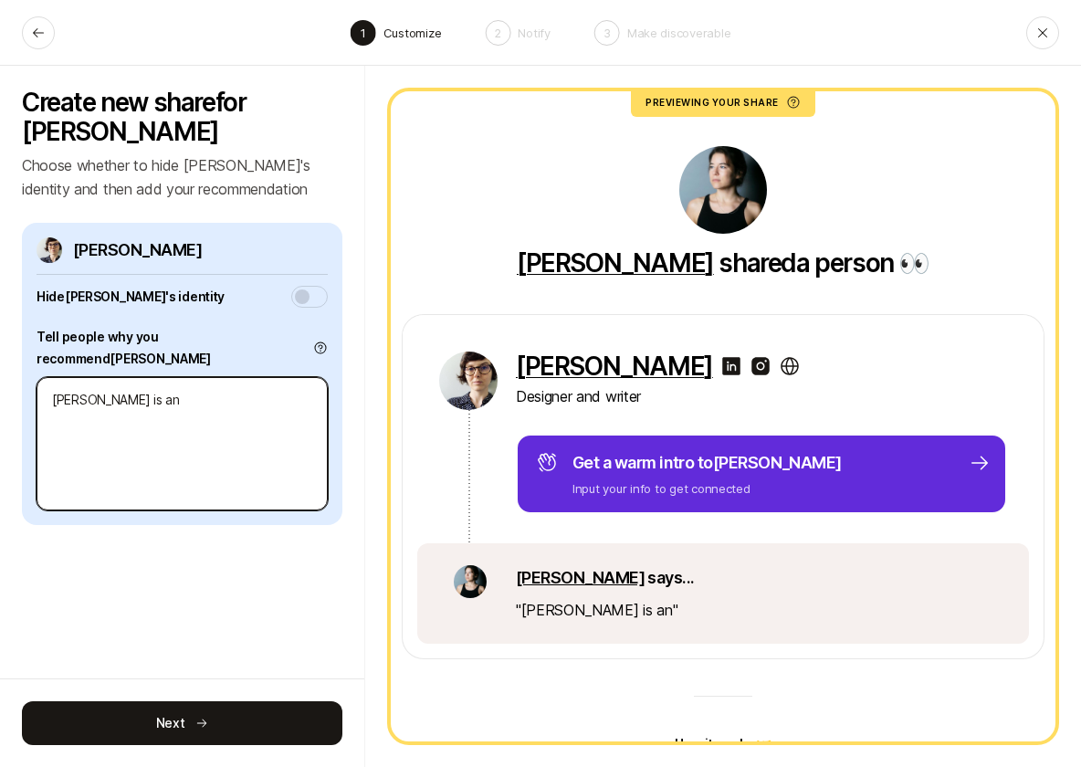
type textarea "x"
type textarea "[PERSON_NAME] is an a"
type textarea "x"
type textarea "[PERSON_NAME] is an ab"
type textarea "x"
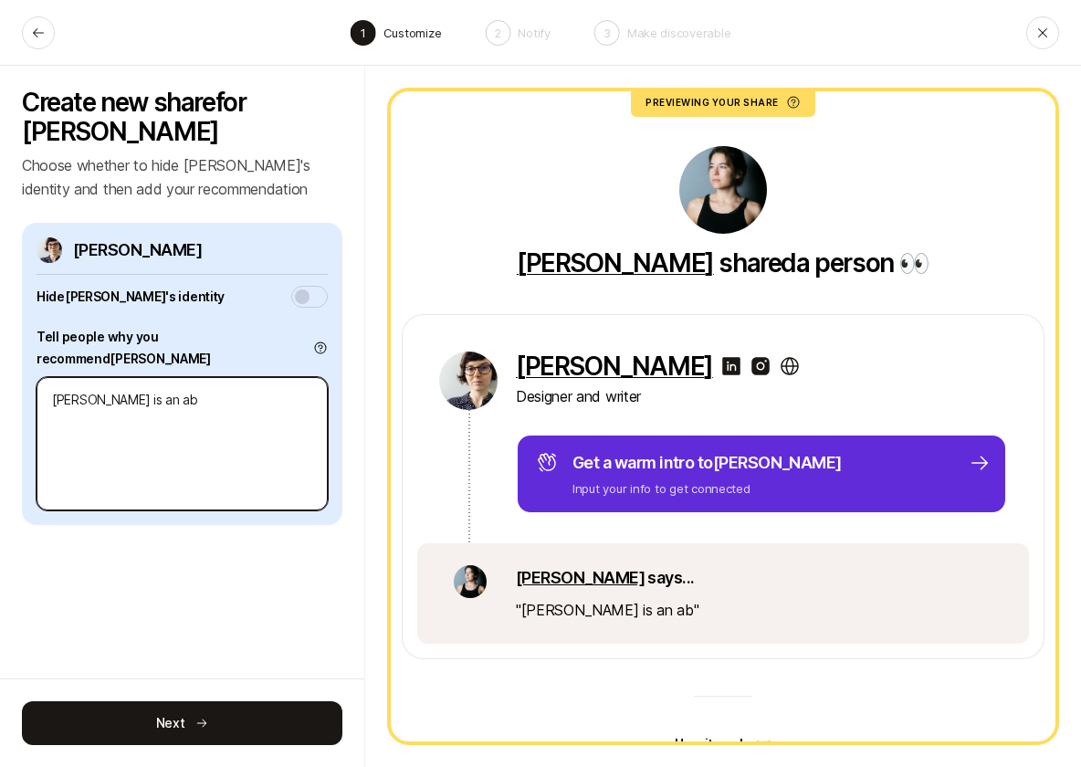
type textarea "[PERSON_NAME] is an abs"
type textarea "x"
type textarea "[PERSON_NAME] is an abso"
type textarea "x"
type textarea "[PERSON_NAME] is an absol"
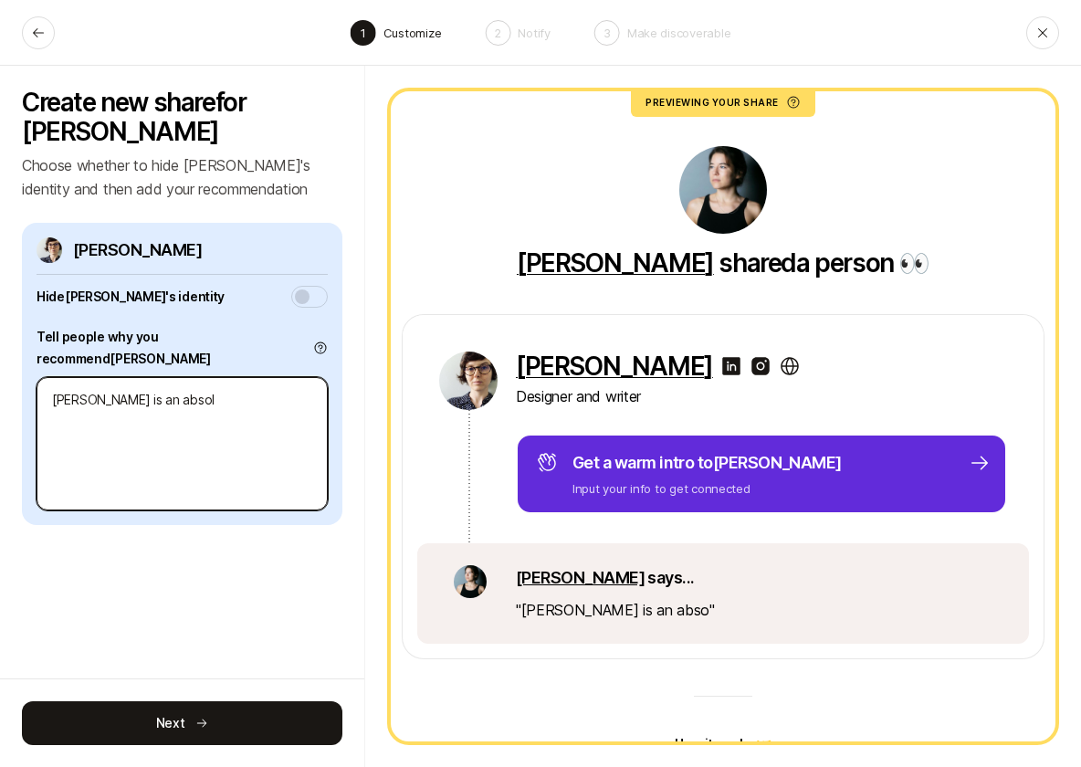
type textarea "x"
type textarea "[PERSON_NAME] is an absolu"
type textarea "x"
type textarea "[PERSON_NAME] is an absolut"
type textarea "x"
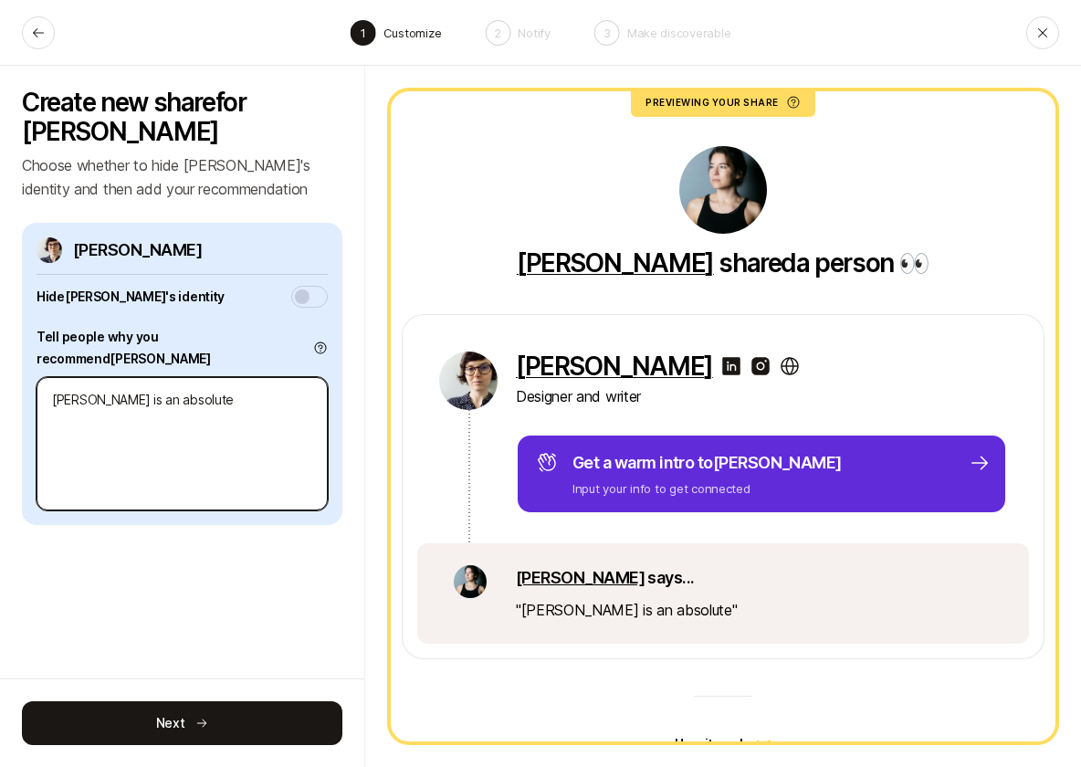
type textarea "[PERSON_NAME] is an absolutel"
type textarea "x"
type textarea "[PERSON_NAME] is an absolutely"
type textarea "x"
type textarea "[PERSON_NAME] is an absolutely"
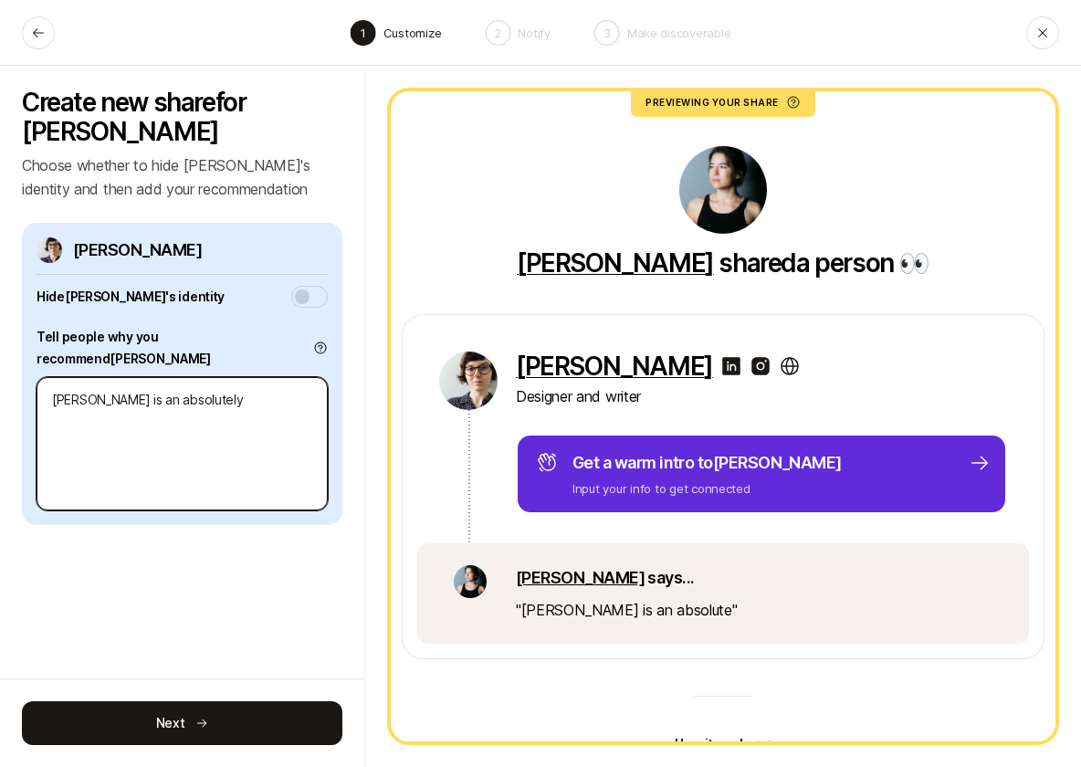
type textarea "x"
type textarea "[PERSON_NAME] is an absolutely on"
type textarea "x"
type textarea "[PERSON_NAME] is an absolutely one"
type textarea "x"
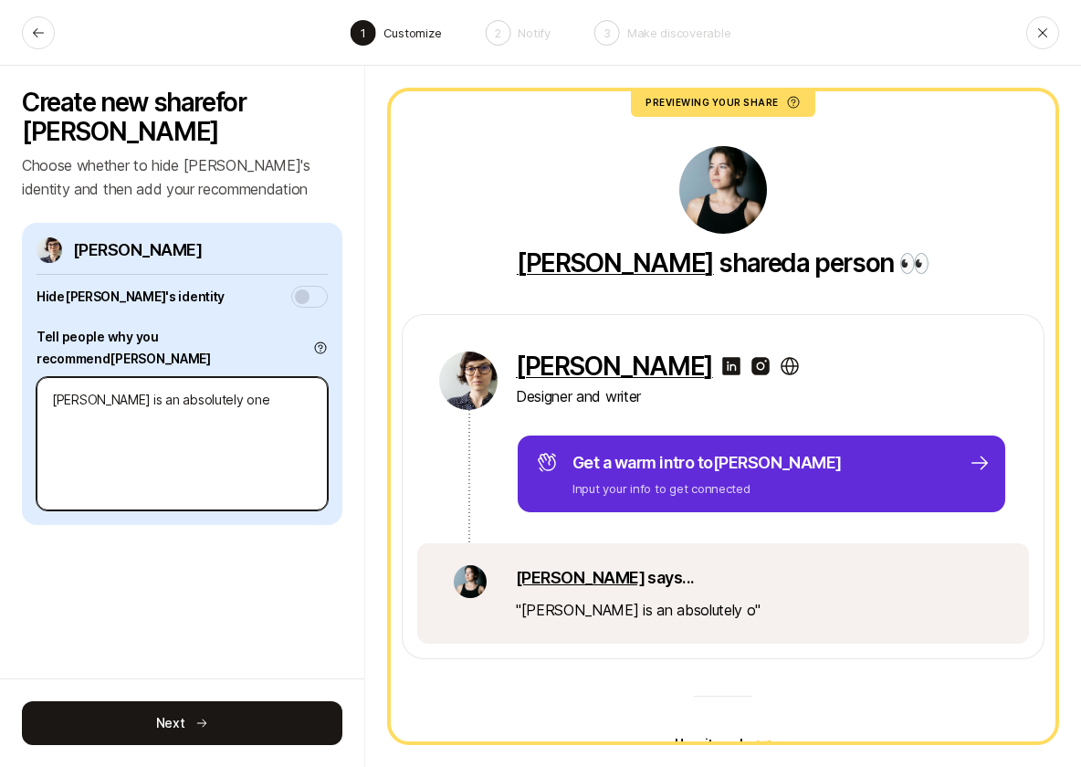
type textarea "[PERSON_NAME] is an absolutely one-"
type textarea "x"
type textarea "[PERSON_NAME] is an absolutely one-o"
type textarea "x"
type textarea "[PERSON_NAME] is an absolutely one-of"
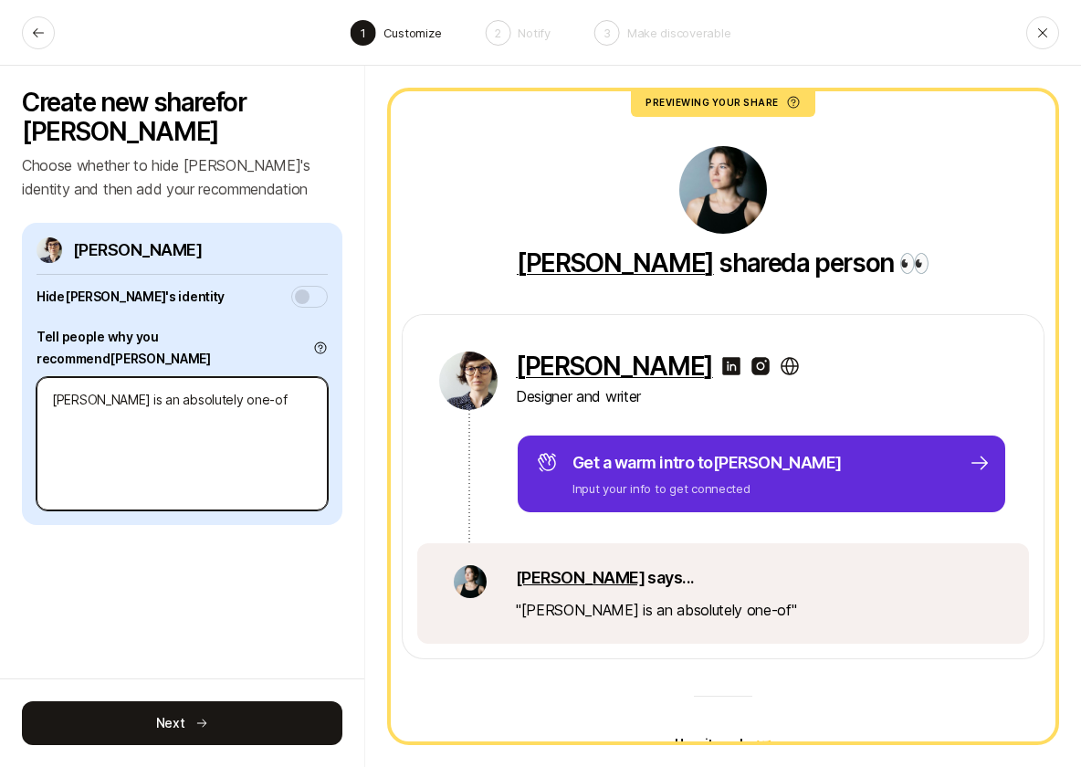
type textarea "x"
type textarea "[PERSON_NAME] is an absolutely one-of-"
type textarea "x"
type textarea "[PERSON_NAME] is an absolutely one-of-a"
type textarea "x"
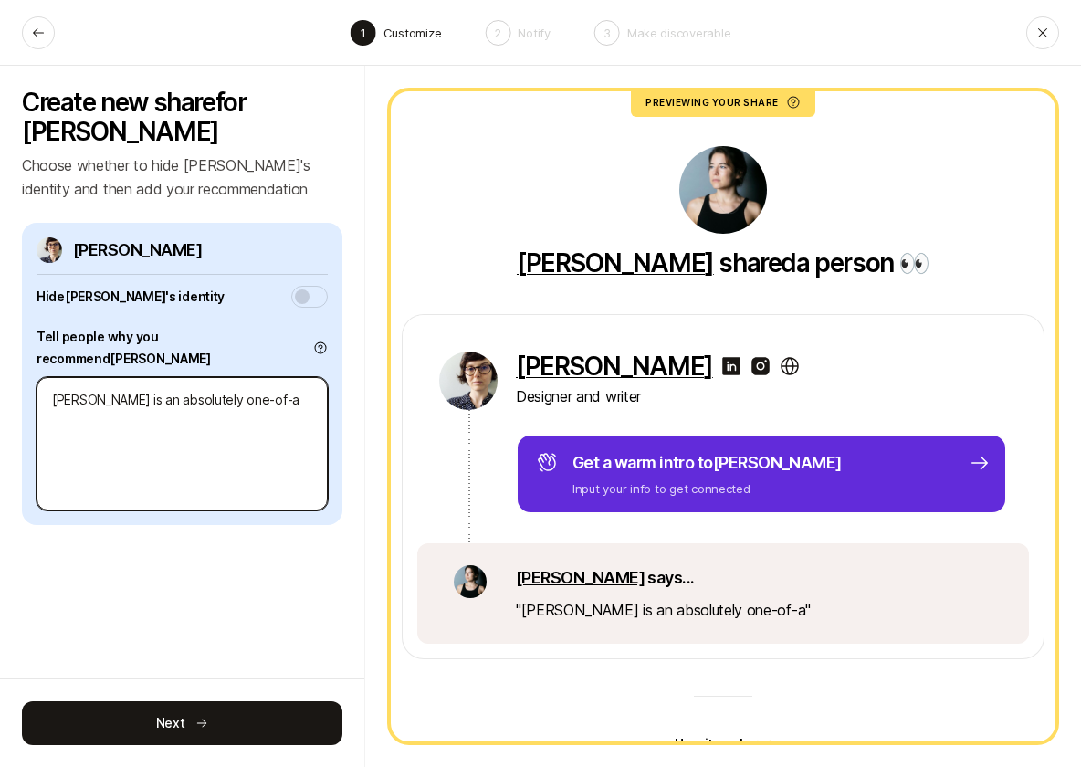
type textarea "[PERSON_NAME] is an absolutely one-of-a-"
type textarea "x"
type textarea "[PERSON_NAME] is an absolutely one-of-a-k"
type textarea "x"
type textarea "[PERSON_NAME] is an absolutely one-of-a-ki"
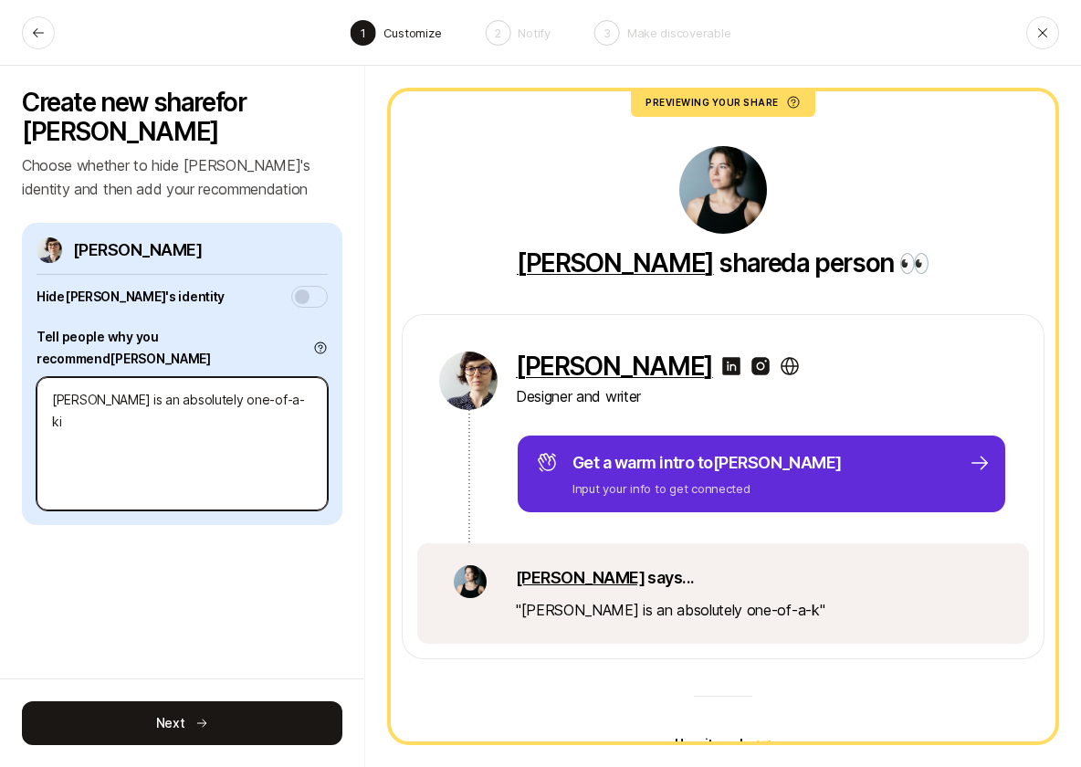
type textarea "x"
type textarea "[PERSON_NAME] is an absolutely one-of-a-kin"
type textarea "x"
type textarea "[PERSON_NAME] is an absolutely one-of-a-kind"
type textarea "x"
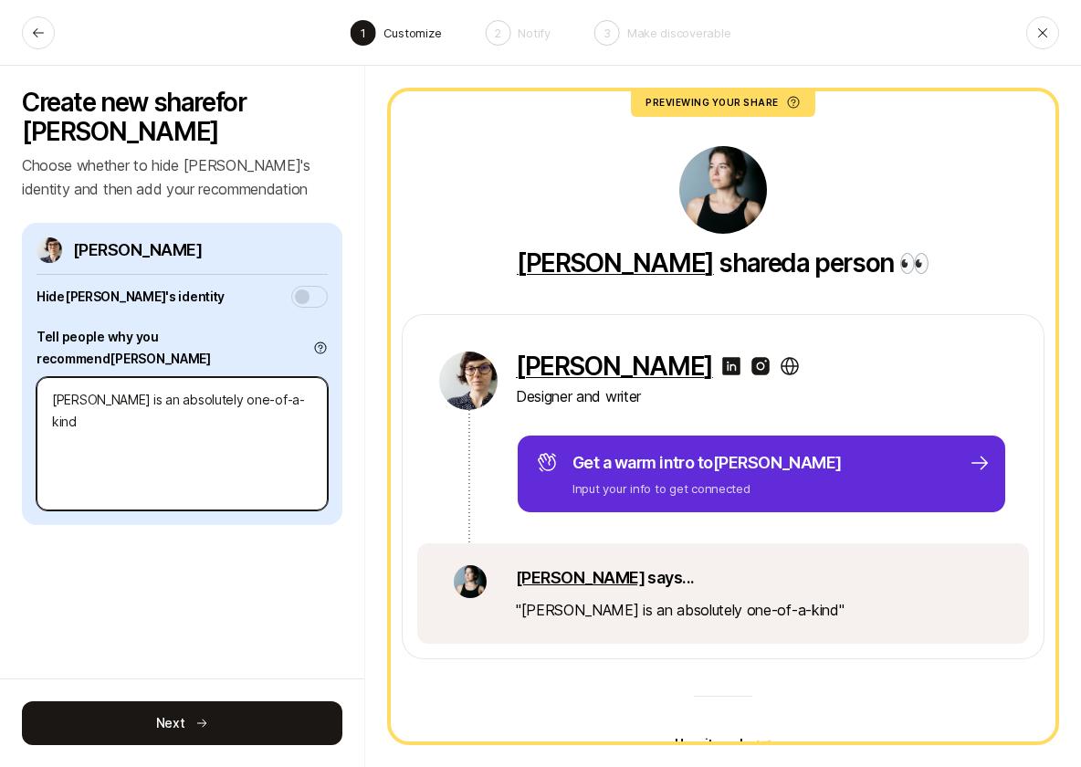
type textarea "[PERSON_NAME] is an absolutely one-of-a-kind"
type textarea "x"
type textarea "[PERSON_NAME] is an absolutely one-of-a-kind d"
type textarea "x"
type textarea "[PERSON_NAME] is an absolutely one-of-a-kind de"
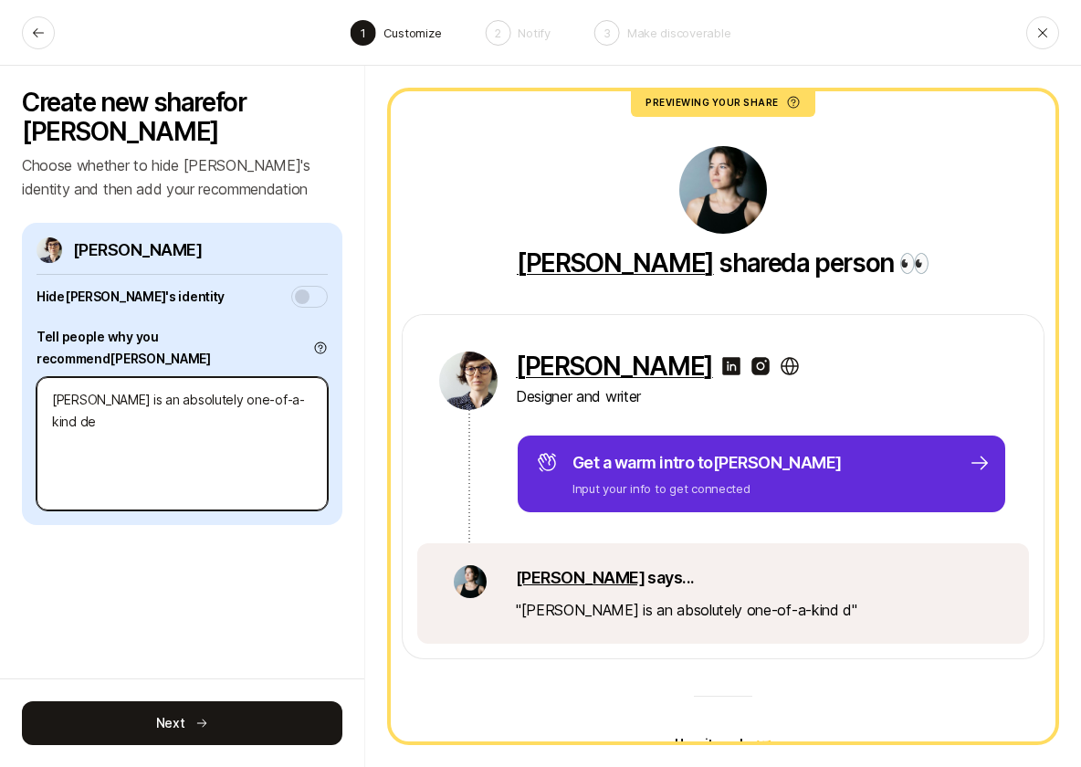
type textarea "x"
type textarea "[PERSON_NAME] is an absolutely one-of-a-kind des"
type textarea "x"
type textarea "[PERSON_NAME] is an absolutely one-of-a-kind desi"
type textarea "x"
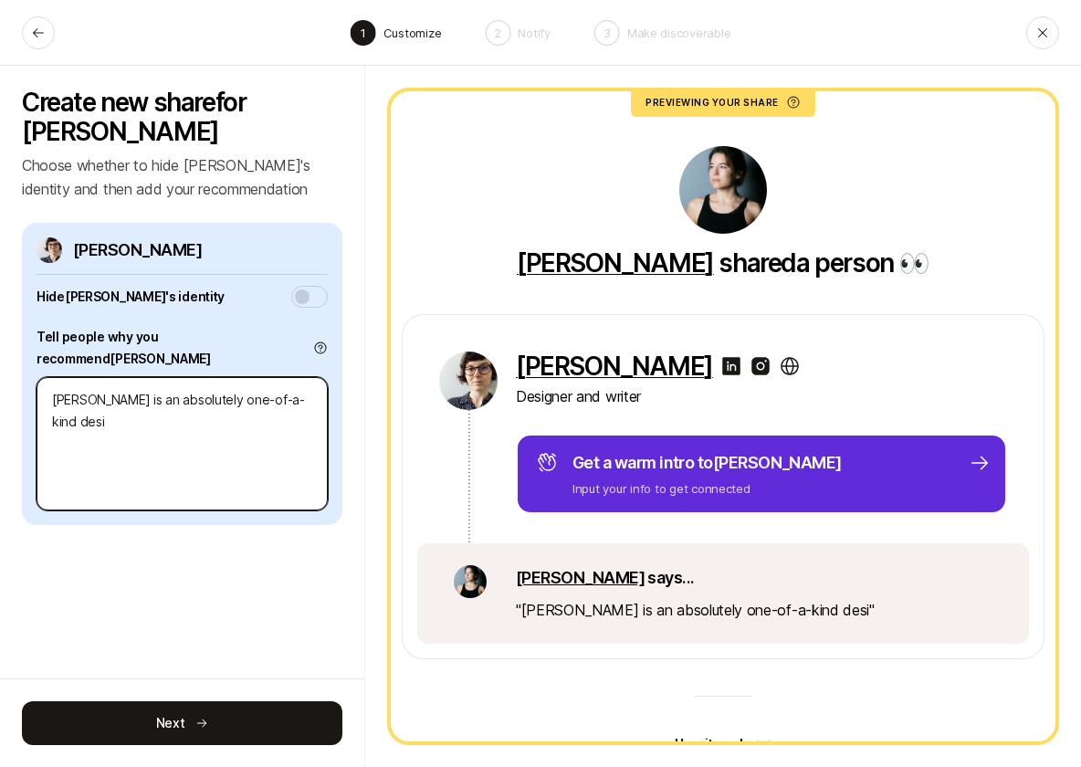
type textarea "[PERSON_NAME] is an absolutely one-of-a-kind desig"
type textarea "x"
type textarea "[PERSON_NAME] is an absolutely one-of-a-kind design"
type textarea "x"
type textarea "[PERSON_NAME] is an absolutely one-of-a-kind designer"
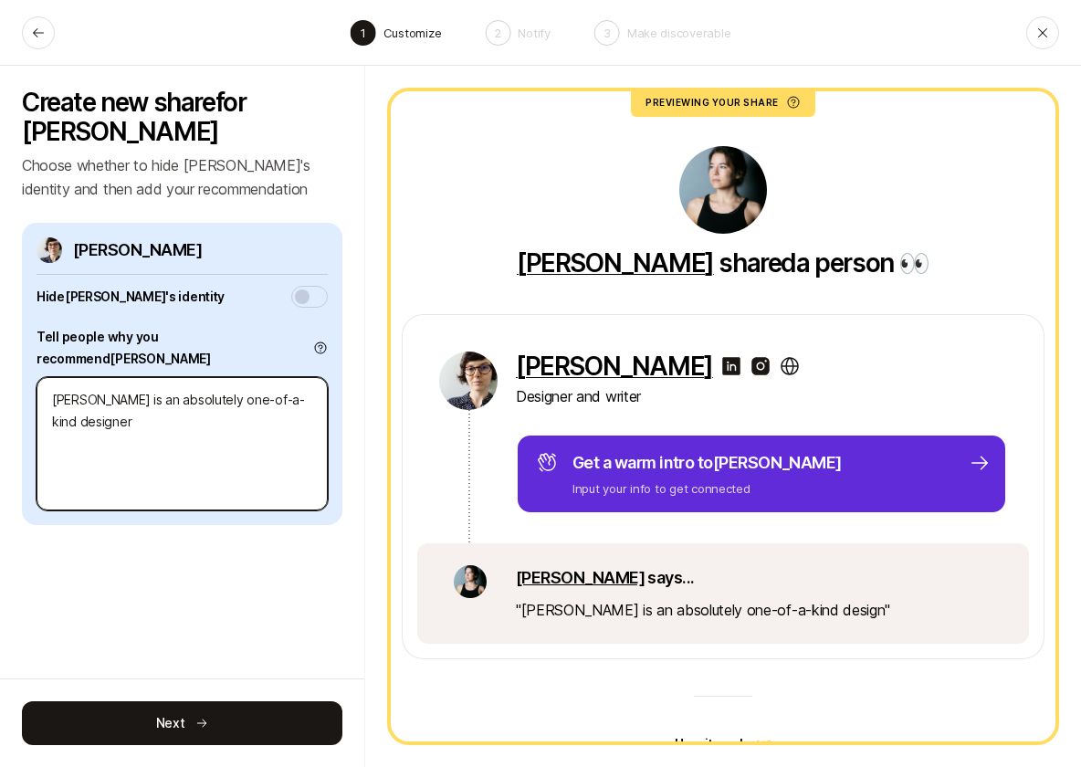
type textarea "x"
type textarea "[PERSON_NAME] is an absolutely one-of-a-kind designer"
type textarea "x"
type textarea "[PERSON_NAME] is an absolutely one-of-a-kind designer an"
type textarea "x"
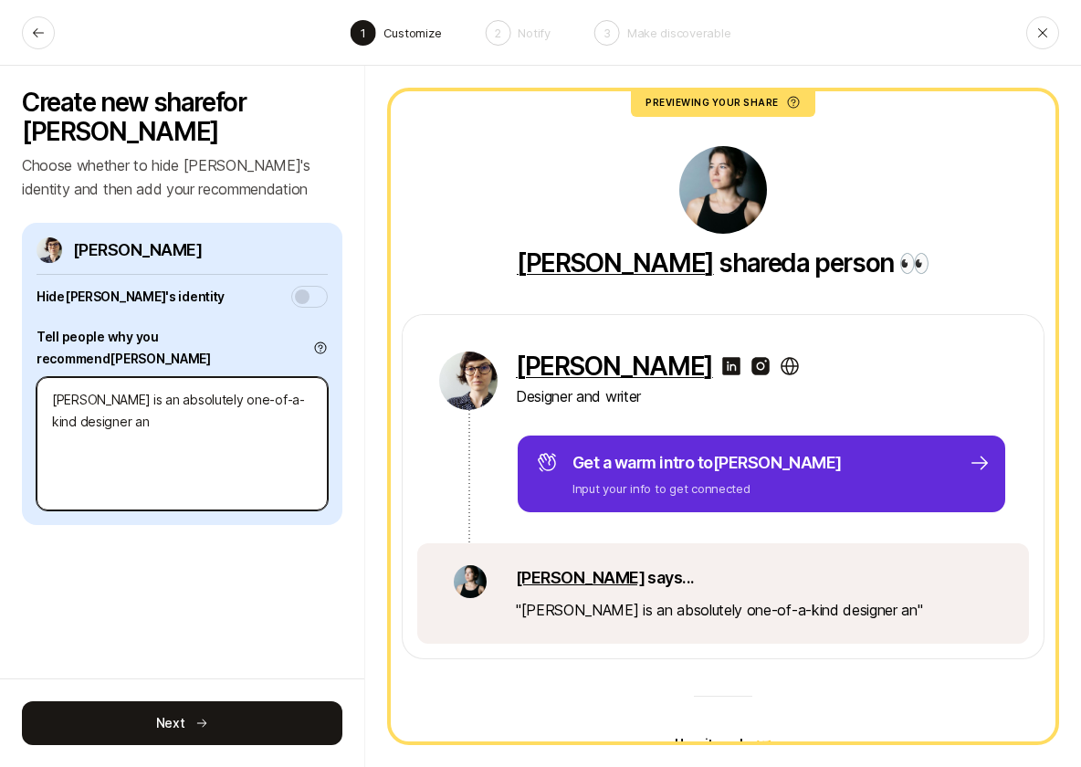
type textarea "[PERSON_NAME] is an absolutely one-of-a-kind designer and"
type textarea "x"
type textarea "[PERSON_NAME] is an absolutely one-of-a-kind designer and"
type textarea "x"
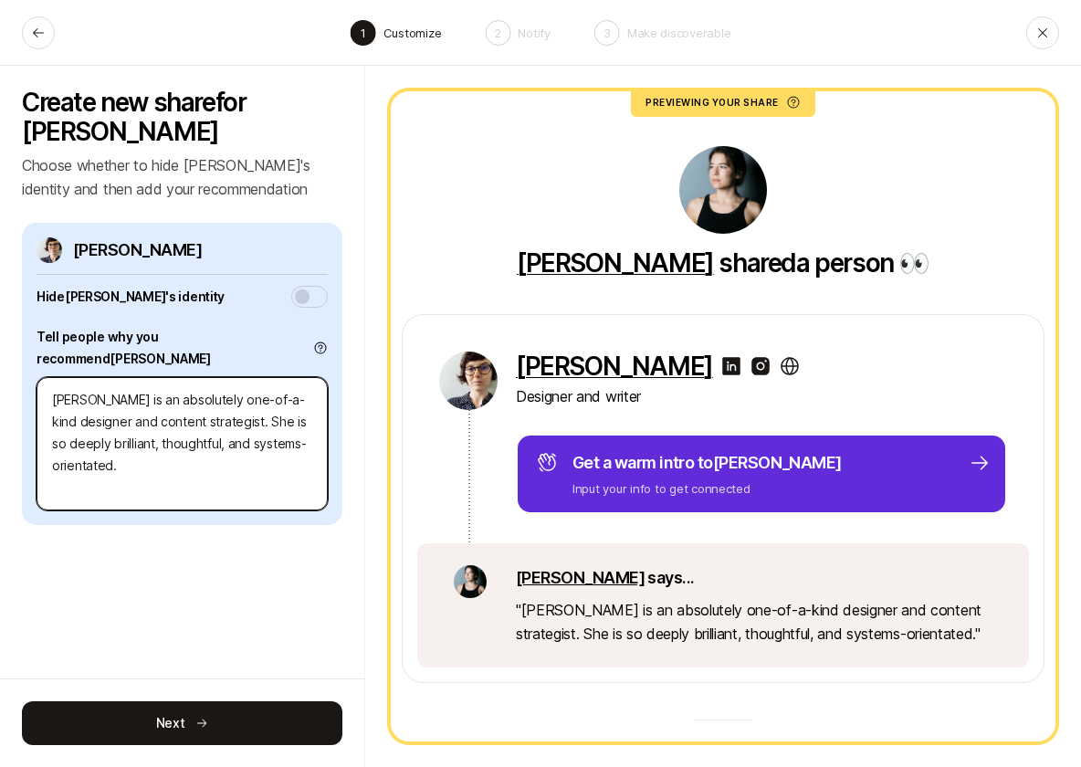
drag, startPoint x: 932, startPoint y: 638, endPoint x: 205, endPoint y: 393, distance: 768.2
click at [205, 393] on textarea "[PERSON_NAME] is an absolutely one-of-a-kind designer and content strategist. S…" at bounding box center [182, 443] width 291 height 133
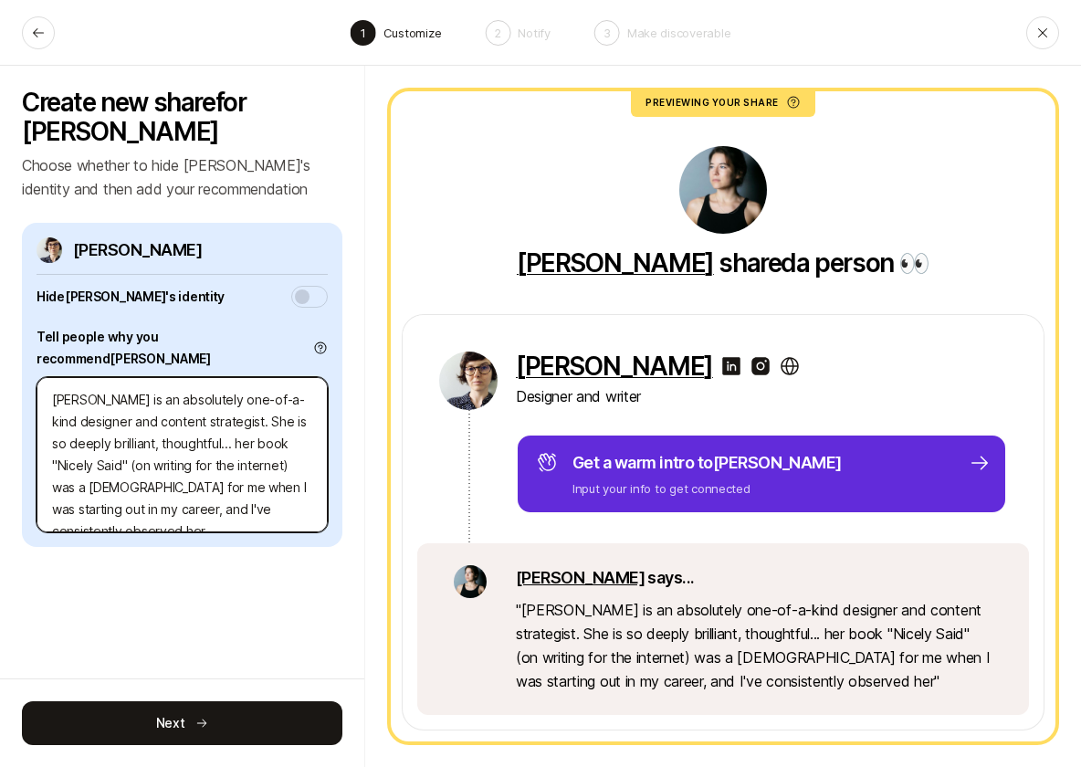
drag, startPoint x: 205, startPoint y: 393, endPoint x: 72, endPoint y: 463, distance: 149.9
click at [72, 463] on textarea "[PERSON_NAME] is an absolutely one-of-a-kind designer and content strategist. S…" at bounding box center [182, 454] width 291 height 155
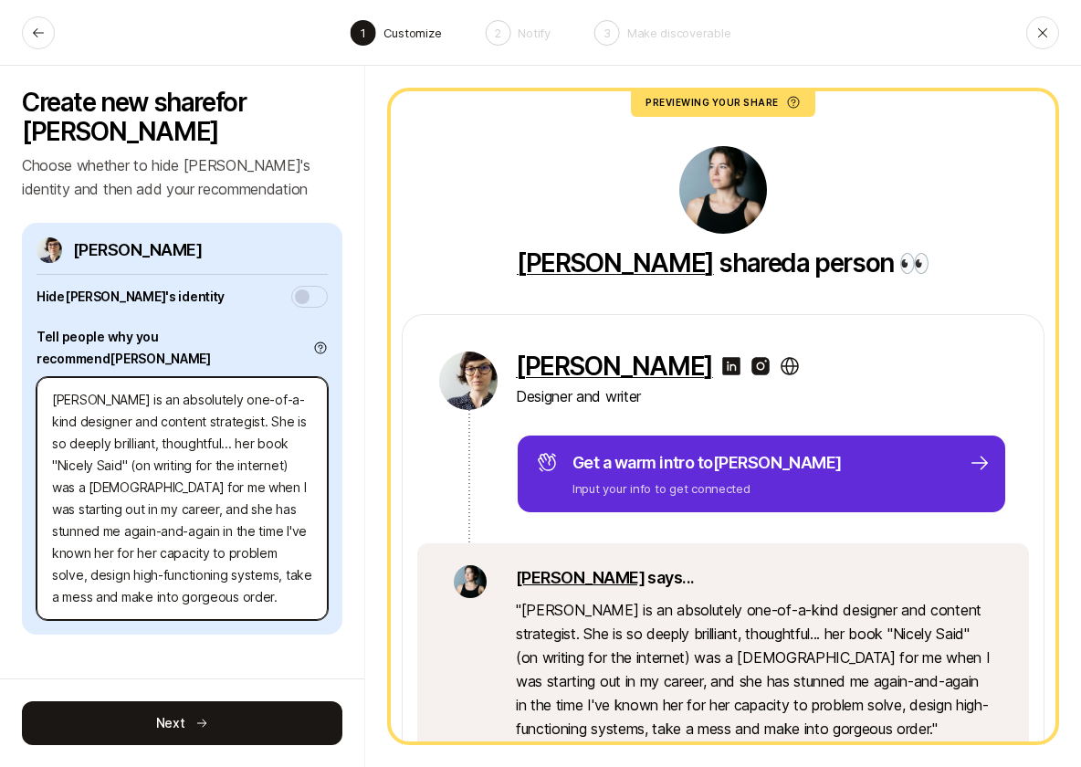
click at [132, 507] on textarea "[PERSON_NAME] is an absolutely one-of-a-kind designer and content strategist. S…" at bounding box center [182, 498] width 291 height 243
drag, startPoint x: 72, startPoint y: 463, endPoint x: 200, endPoint y: 531, distance: 144.6
click at [200, 531] on textarea "[PERSON_NAME] is an absolutely one-of-a-kind designer and content strategist. S…" at bounding box center [182, 498] width 291 height 243
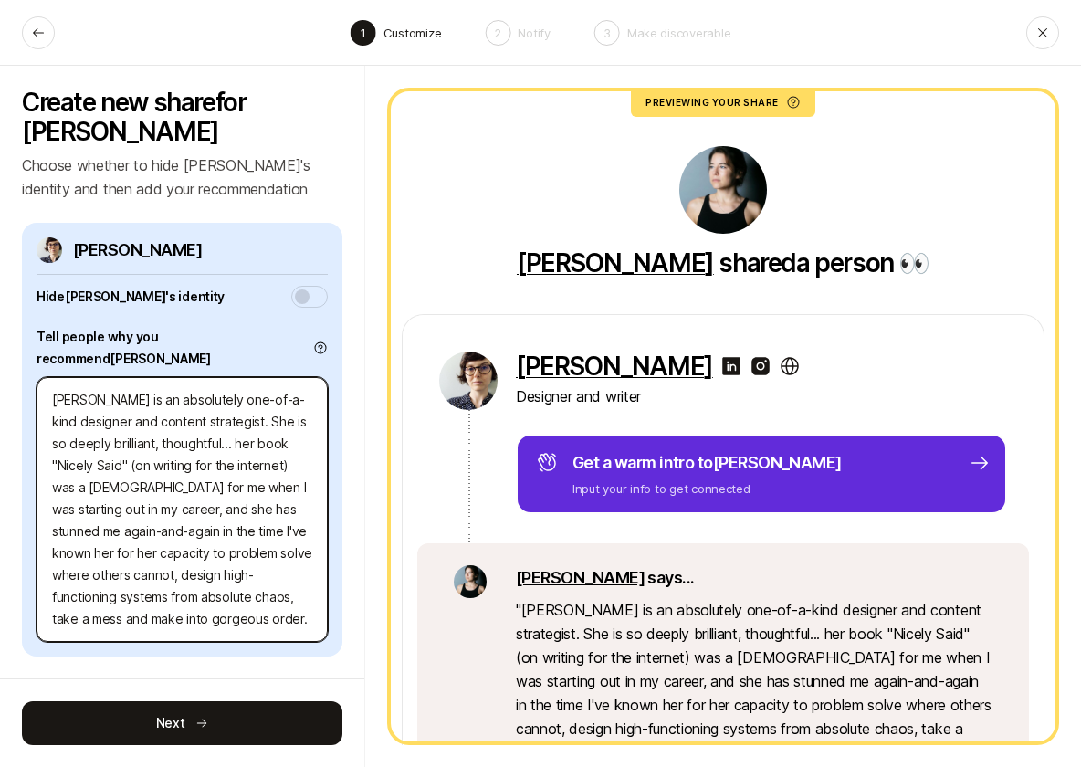
drag, startPoint x: 200, startPoint y: 531, endPoint x: 96, endPoint y: 549, distance: 105.7
click at [96, 549] on textarea "[PERSON_NAME] is an absolutely one-of-a-kind designer and content strategist. S…" at bounding box center [182, 509] width 291 height 265
drag, startPoint x: 96, startPoint y: 549, endPoint x: 225, endPoint y: 548, distance: 128.8
click at [225, 548] on textarea "[PERSON_NAME] is an absolutely one-of-a-kind designer and content strategist. S…" at bounding box center [182, 509] width 291 height 265
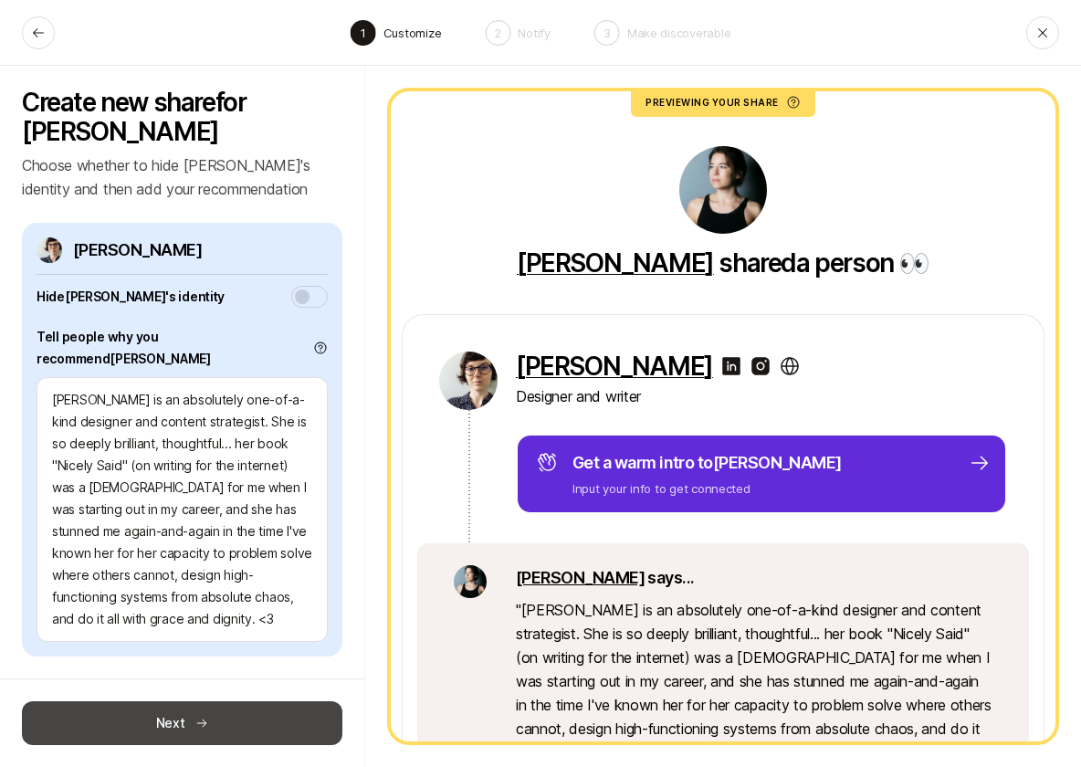
drag, startPoint x: 225, startPoint y: 548, endPoint x: 231, endPoint y: 731, distance: 182.8
click at [231, 731] on button "Next" at bounding box center [182, 723] width 321 height 44
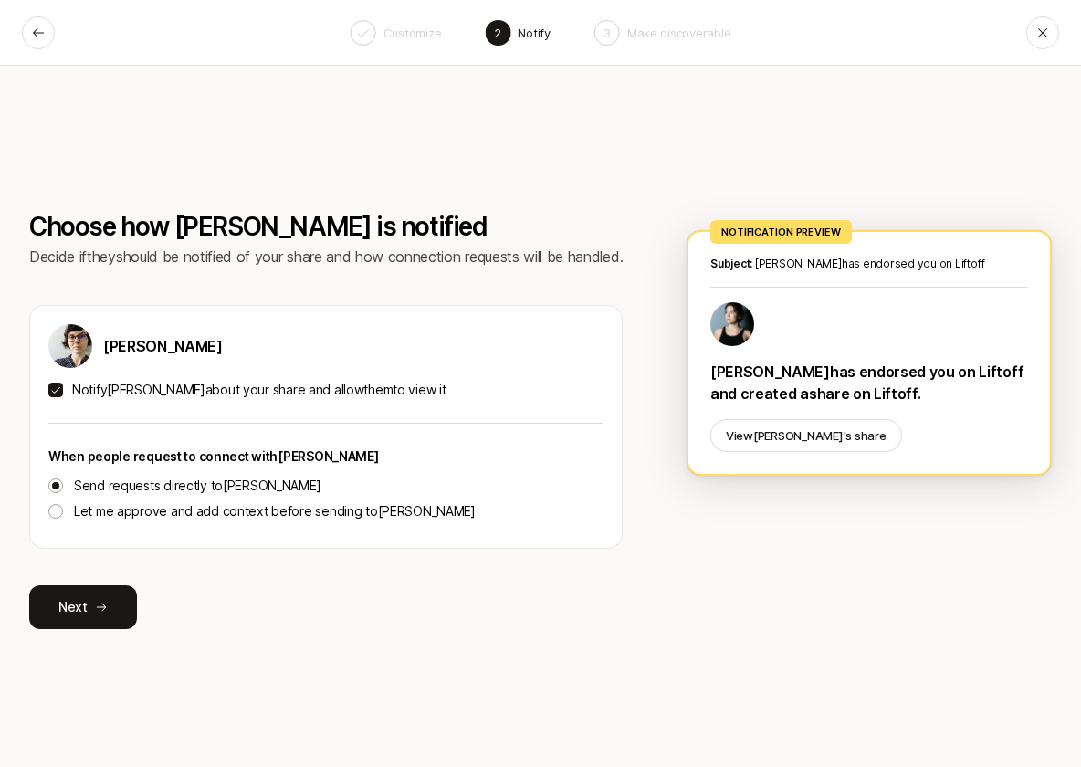
click at [111, 513] on p "Let me approve and add context before sending to [PERSON_NAME]" at bounding box center [275, 511] width 402 height 22
click at [63, 513] on button "Let me approve and add context before sending to [PERSON_NAME]" at bounding box center [55, 511] width 15 height 15
drag, startPoint x: 231, startPoint y: 731, endPoint x: 106, endPoint y: 602, distance: 179.5
click at [106, 602] on button "Next" at bounding box center [83, 607] width 108 height 44
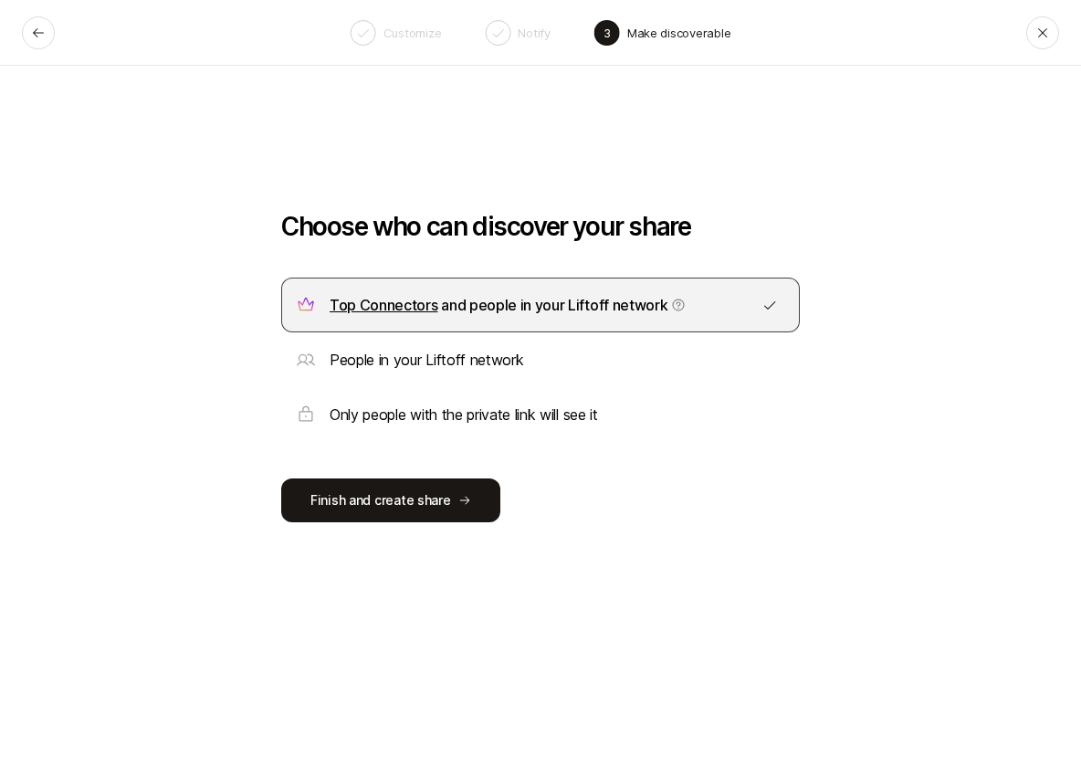
drag, startPoint x: 106, startPoint y: 602, endPoint x: 379, endPoint y: 368, distance: 359.5
click at [379, 368] on p "People in your Liftoff network" at bounding box center [427, 360] width 194 height 24
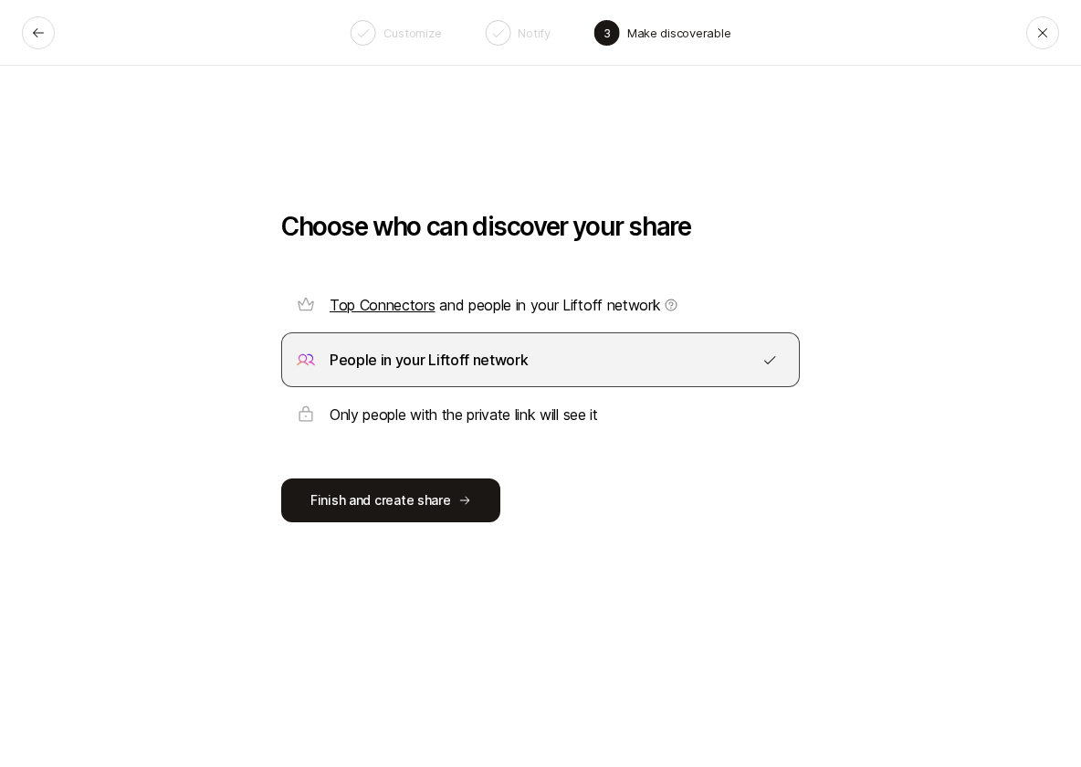
drag, startPoint x: 379, startPoint y: 368, endPoint x: 553, endPoint y: 318, distance: 181.5
click at [553, 318] on div "Top Connectors and people in your Liftoff network" at bounding box center [540, 305] width 519 height 55
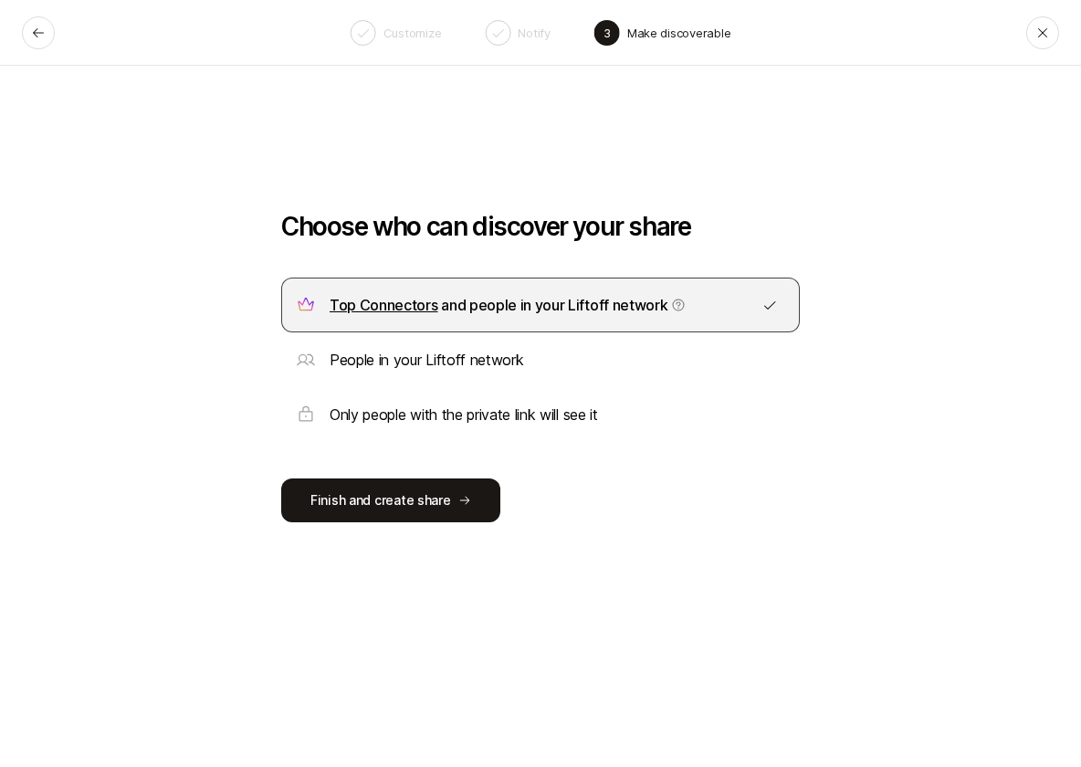
click at [461, 514] on button "Finish and create share" at bounding box center [390, 501] width 219 height 44
